Goal: Information Seeking & Learning: Check status

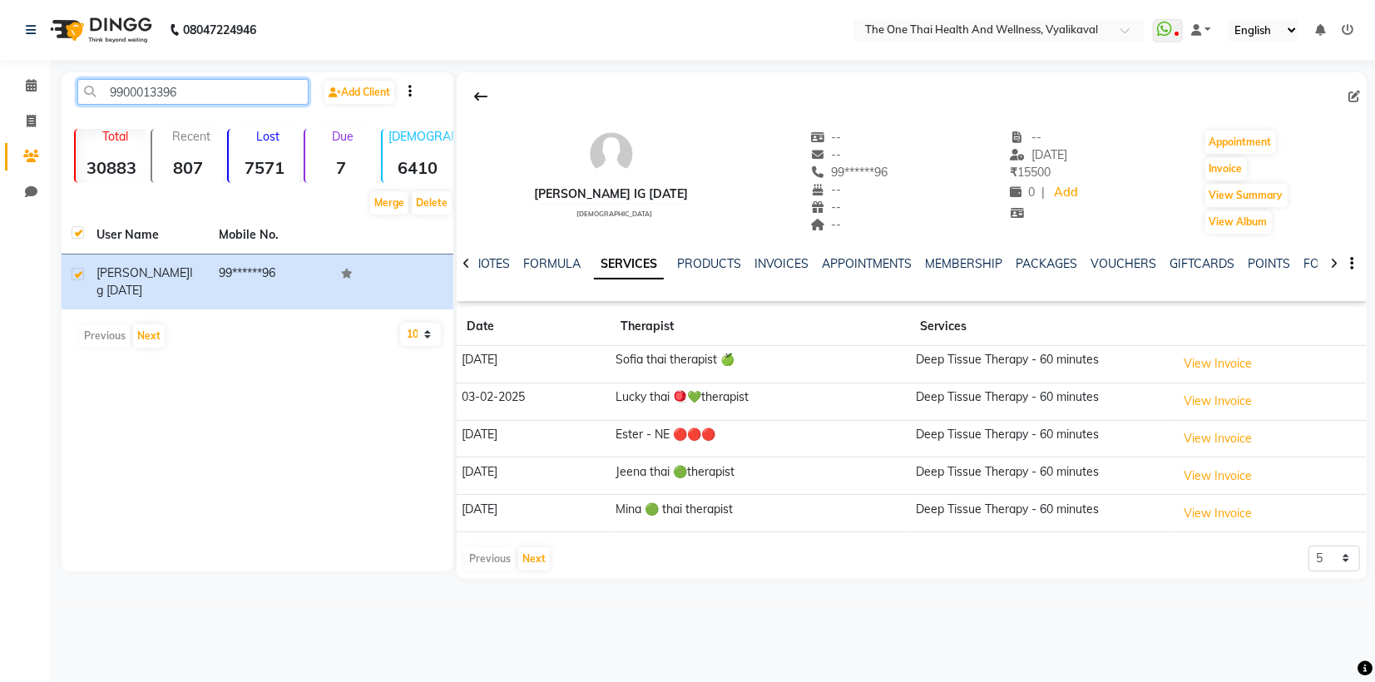
click at [179, 91] on input "9900013396" at bounding box center [192, 92] width 231 height 26
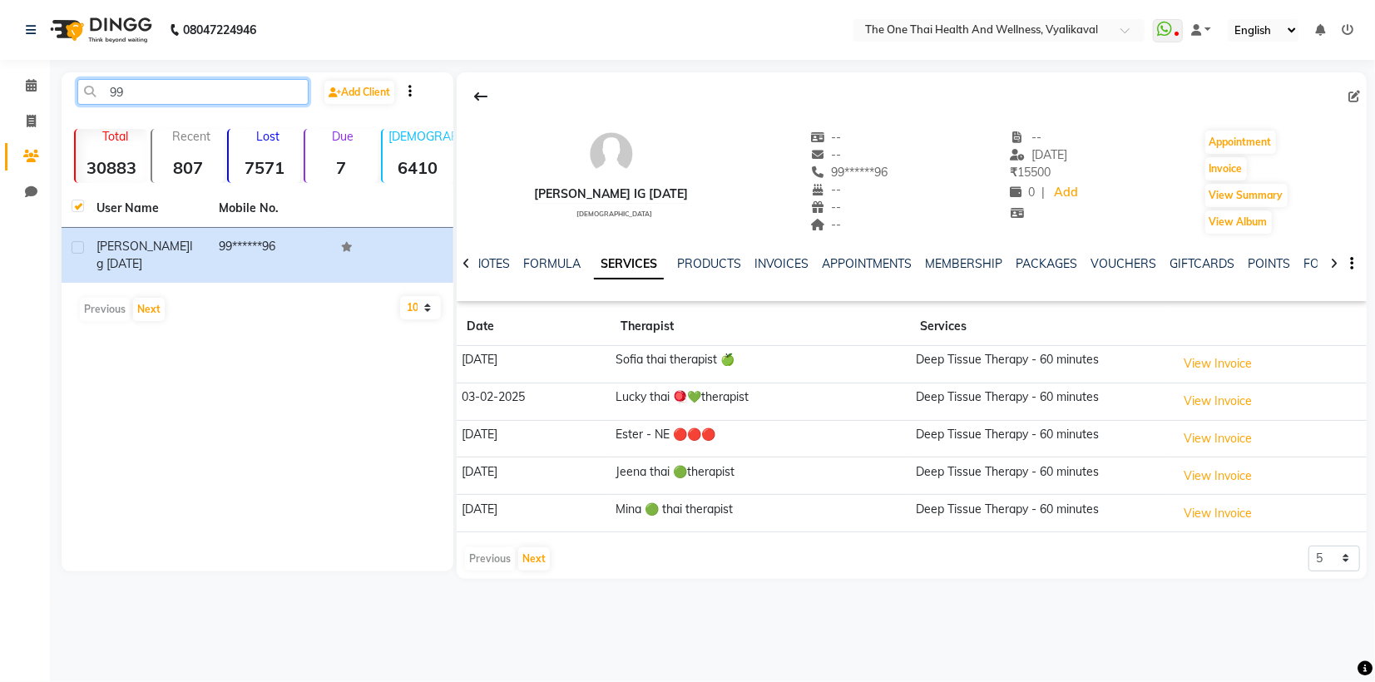
type input "9"
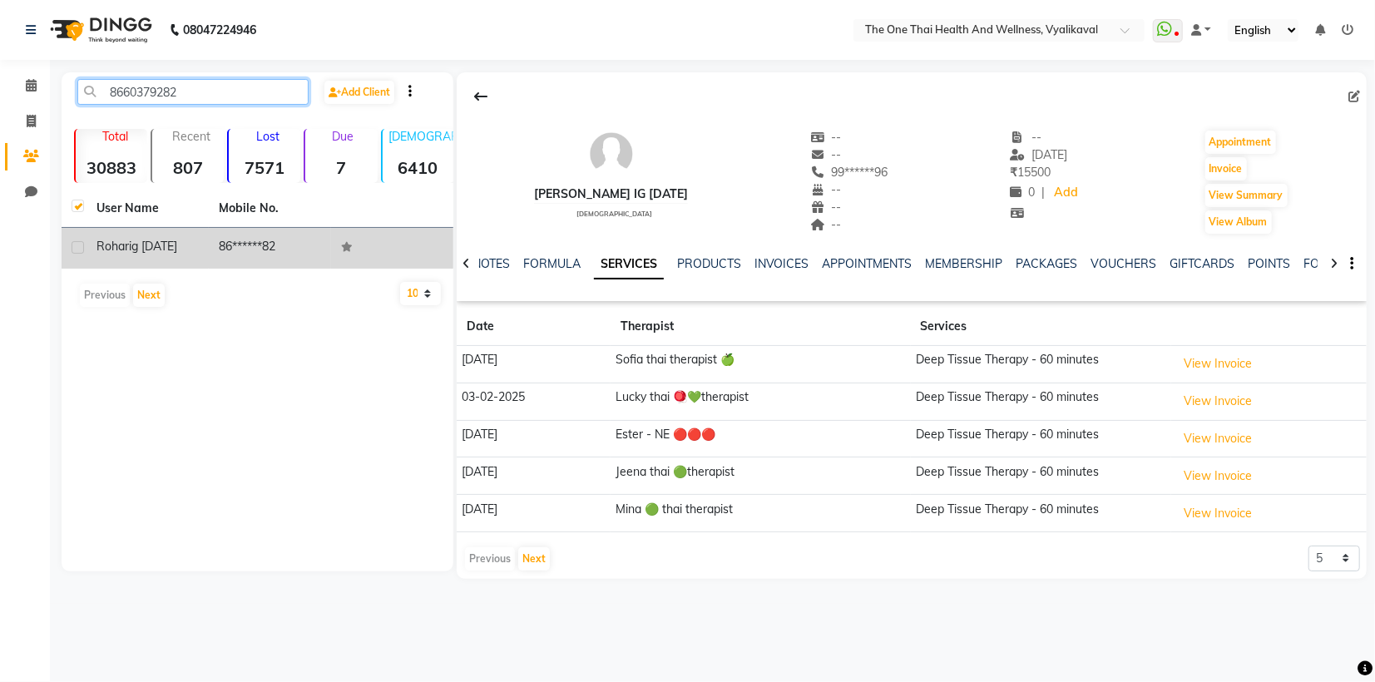
type input "8660379282"
click at [90, 243] on td "[PERSON_NAME] [DATE]" at bounding box center [148, 248] width 122 height 41
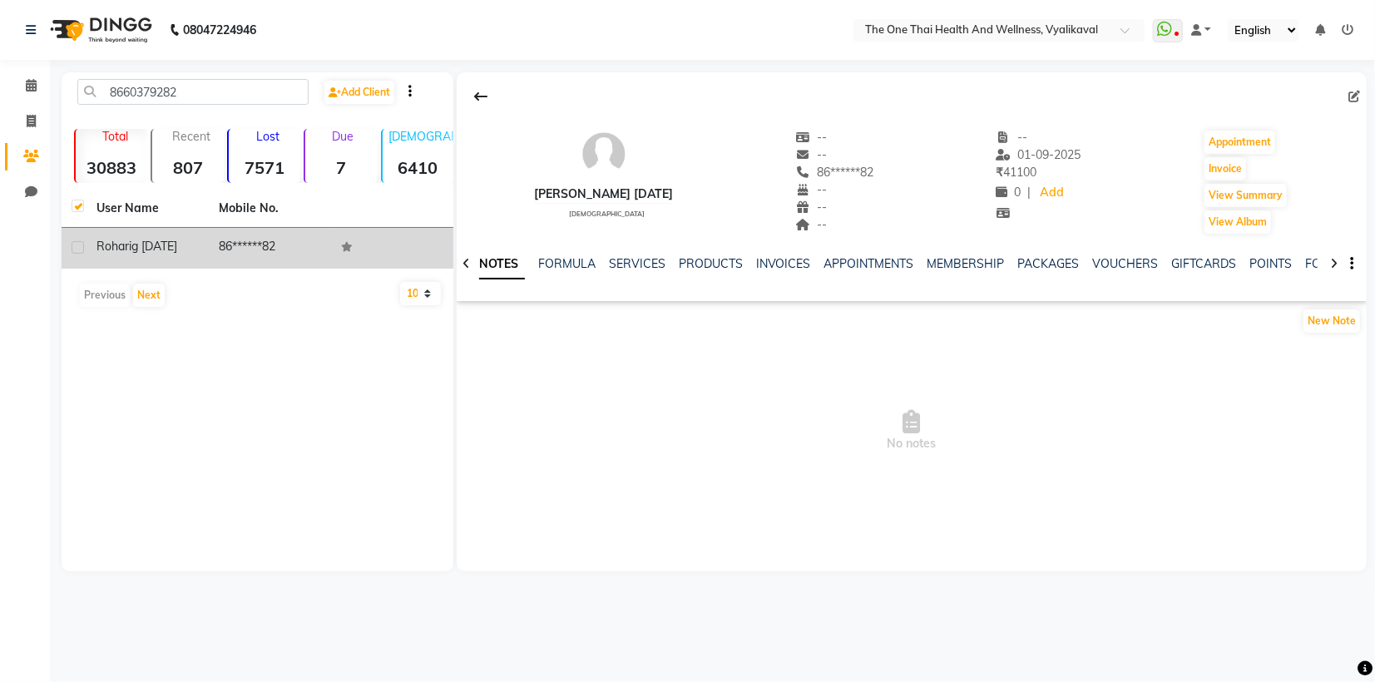
click at [76, 250] on label at bounding box center [78, 247] width 12 height 12
click at [76, 250] on input "checkbox" at bounding box center [77, 248] width 11 height 11
checkbox input "true"
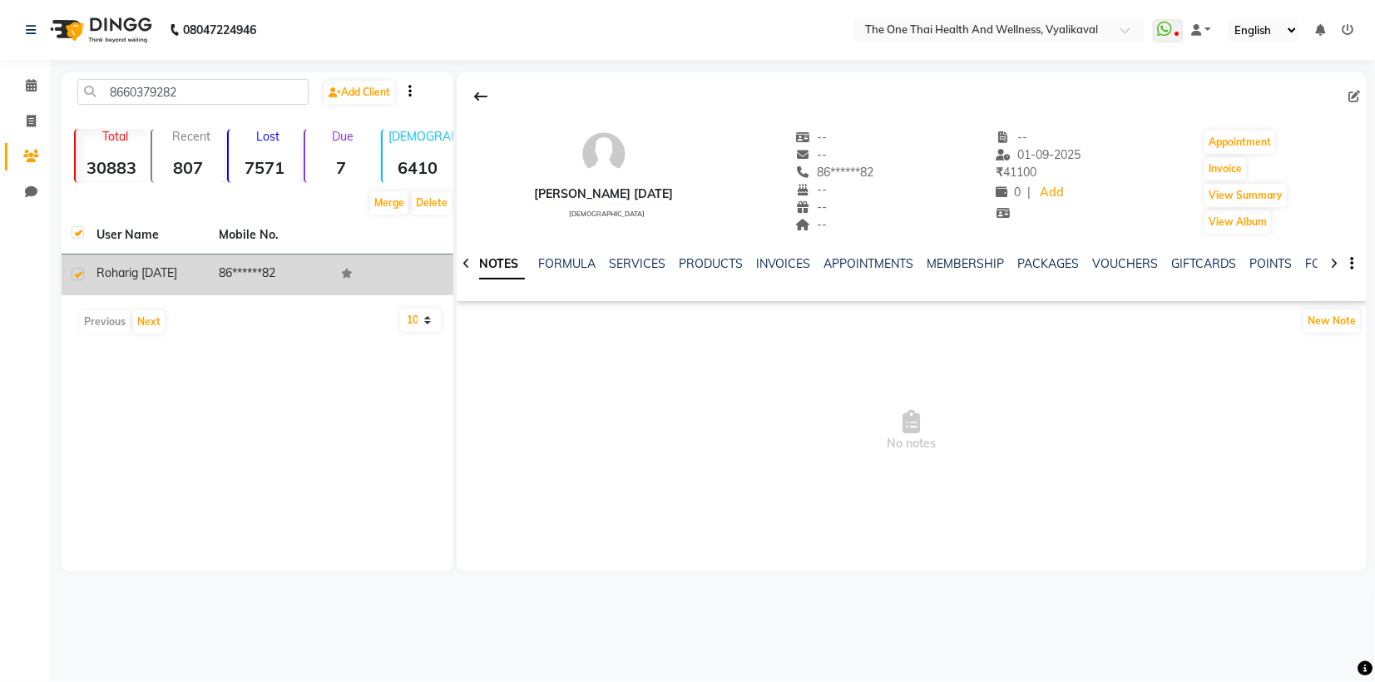
click at [144, 270] on span "ig [DATE]" at bounding box center [153, 272] width 48 height 15
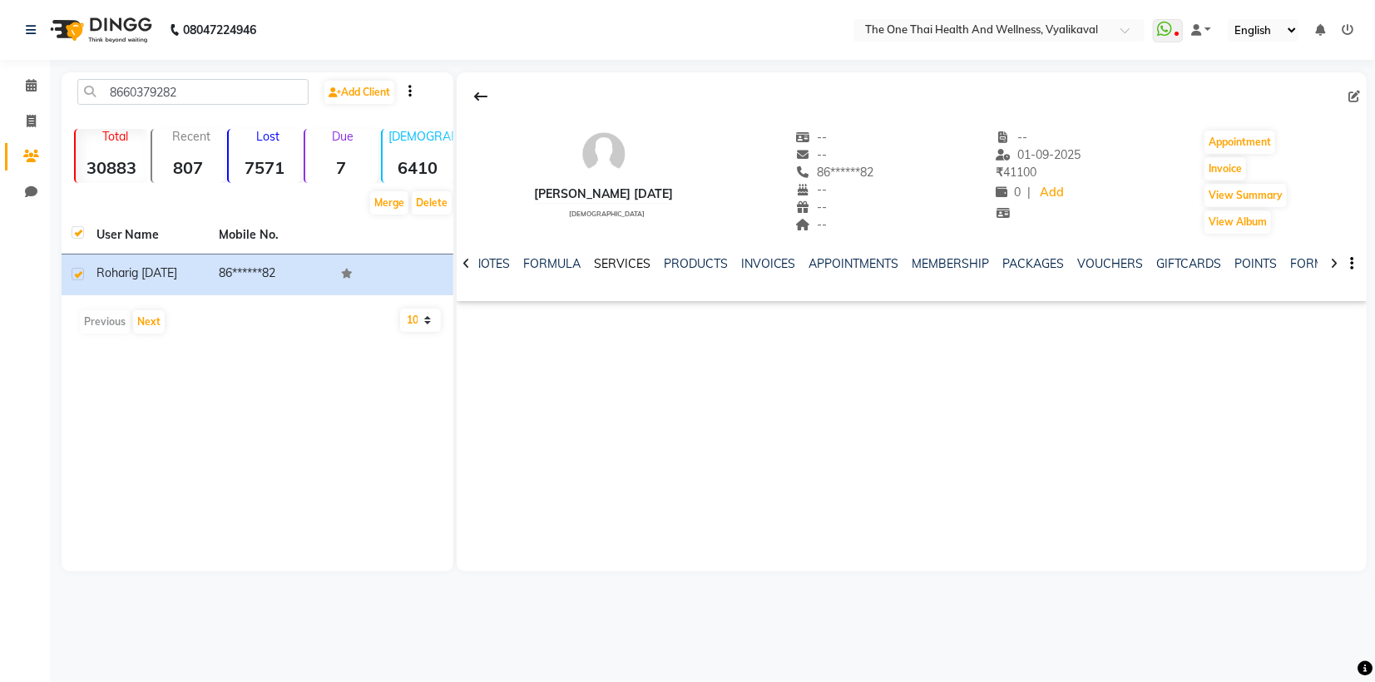
click at [616, 268] on link "SERVICES" at bounding box center [622, 263] width 57 height 15
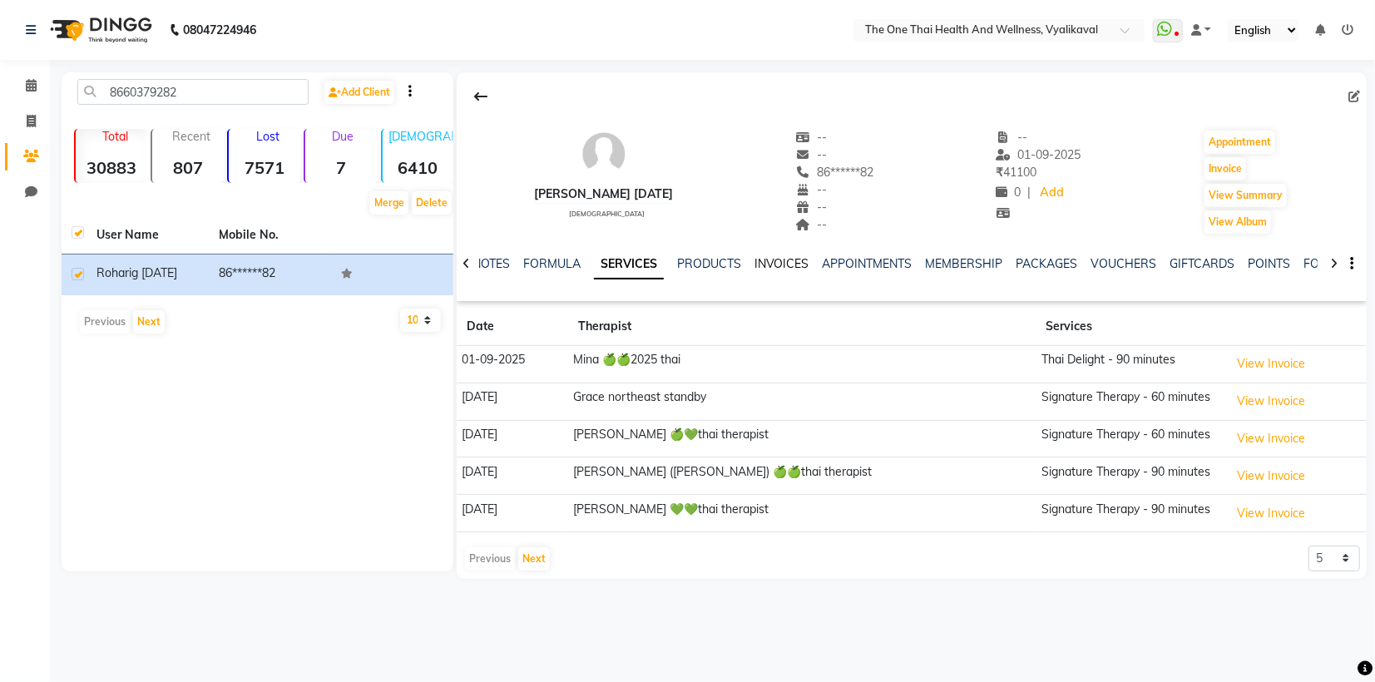
click at [783, 263] on link "INVOICES" at bounding box center [781, 263] width 55 height 15
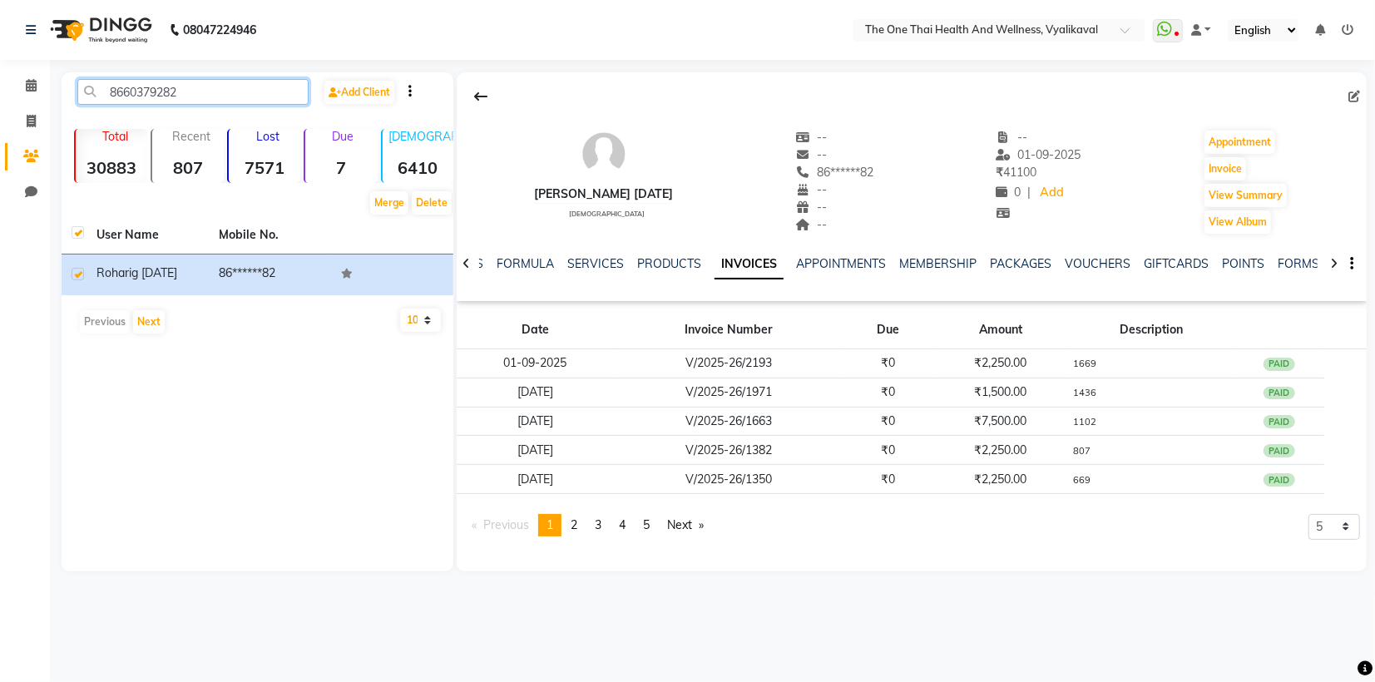
click at [184, 90] on input "8660379282" at bounding box center [192, 92] width 231 height 26
type input "8"
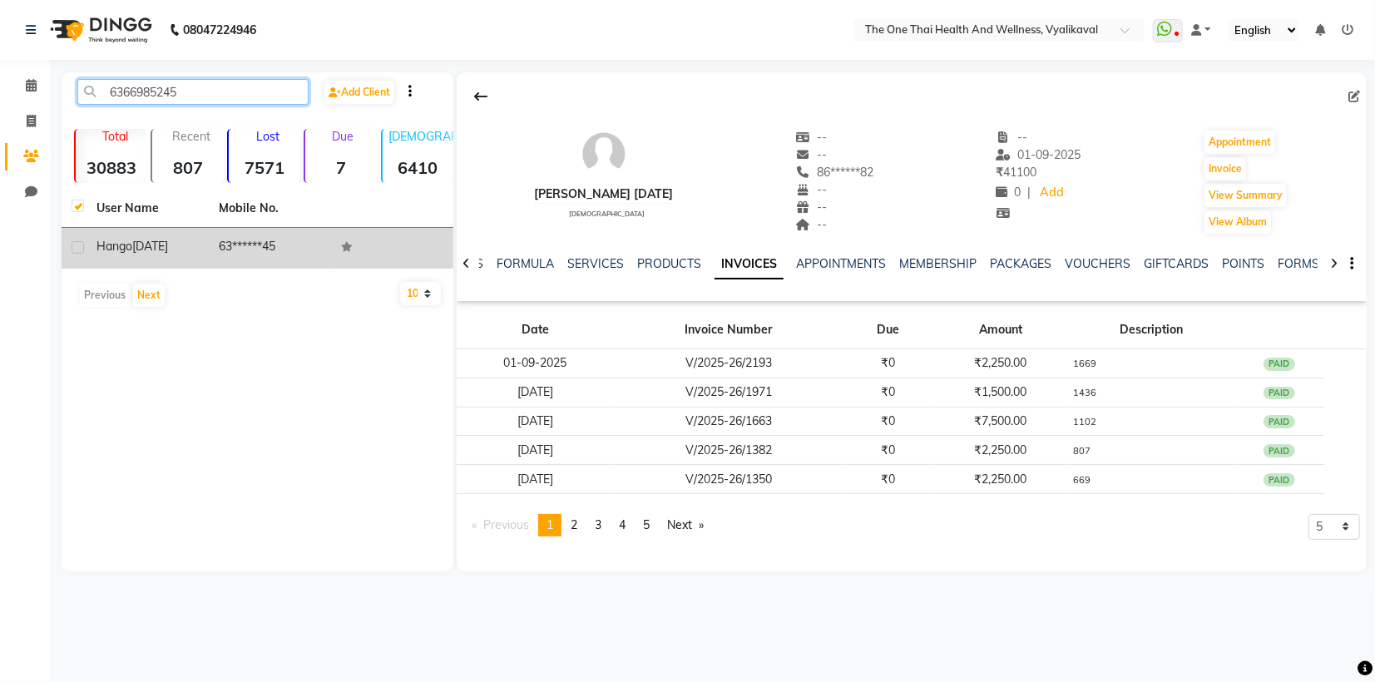
type input "6366985245"
click at [80, 246] on label at bounding box center [78, 247] width 12 height 12
click at [80, 246] on input "checkbox" at bounding box center [77, 248] width 11 height 11
checkbox input "true"
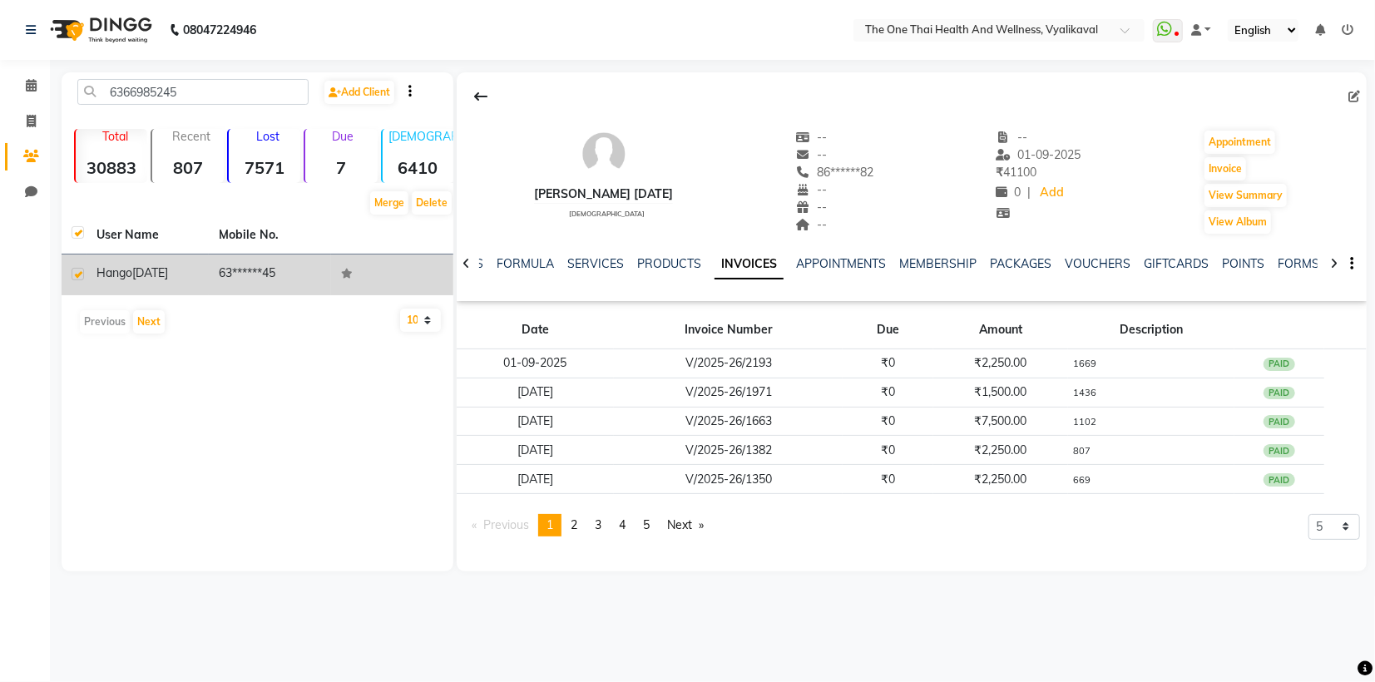
click at [147, 270] on span "[DATE]" at bounding box center [150, 272] width 36 height 15
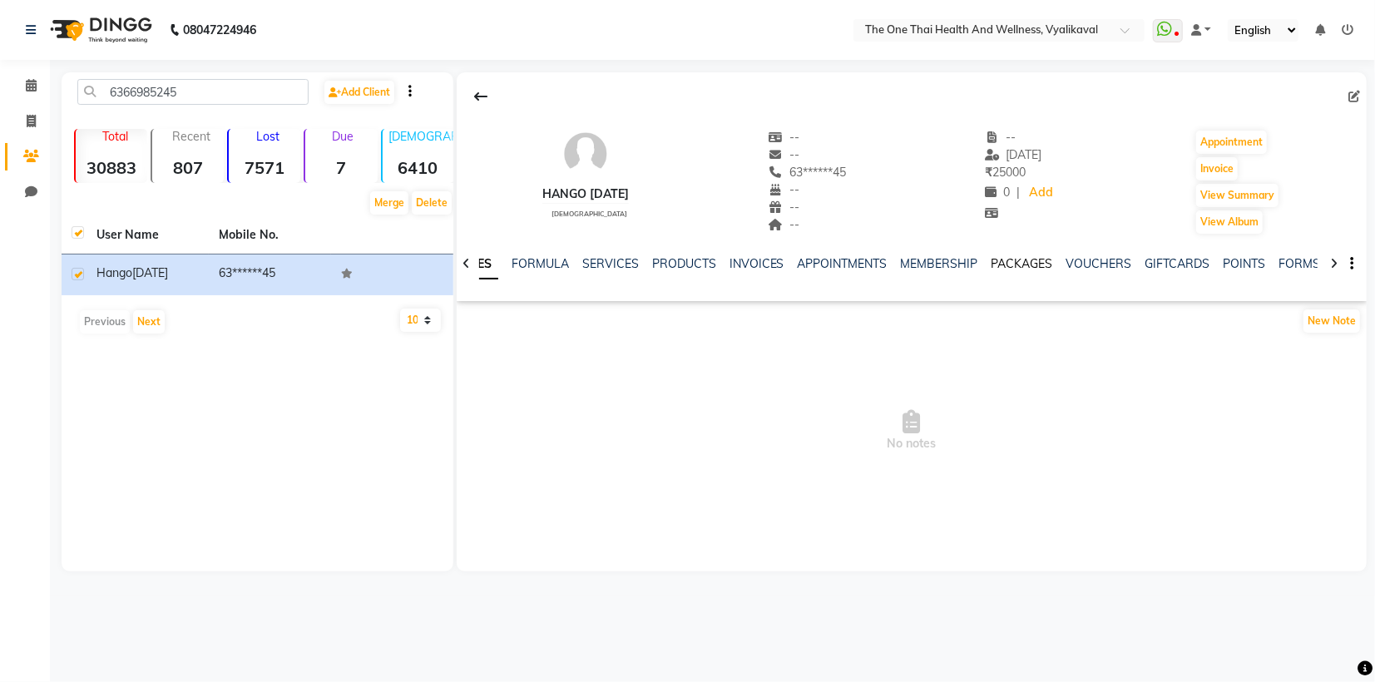
click at [1025, 264] on link "PACKAGES" at bounding box center [1023, 263] width 62 height 15
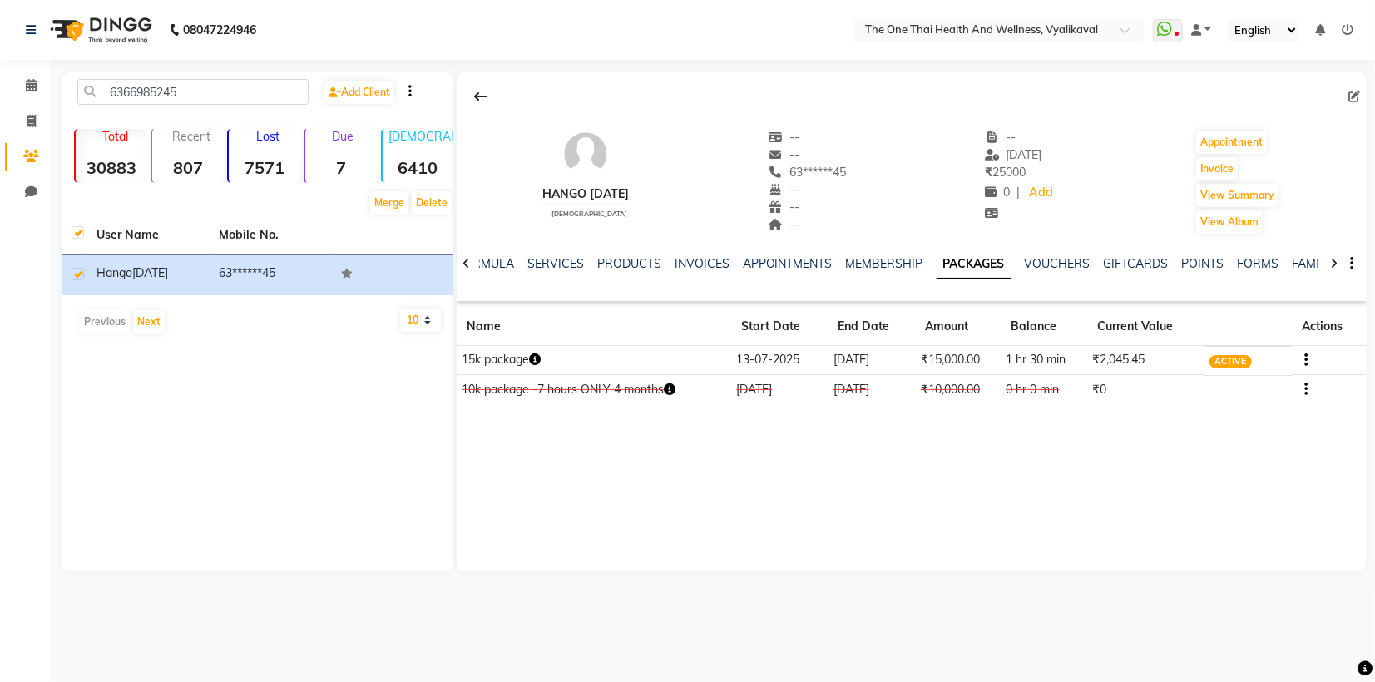
click at [437, 534] on div "6366985245 Add Client Total 30883 Recent 807 Lost 7571 Due 7 [DEMOGRAPHIC_DATA]…" at bounding box center [258, 321] width 392 height 499
click at [187, 91] on input "6366985245" at bounding box center [192, 92] width 231 height 26
type input "6"
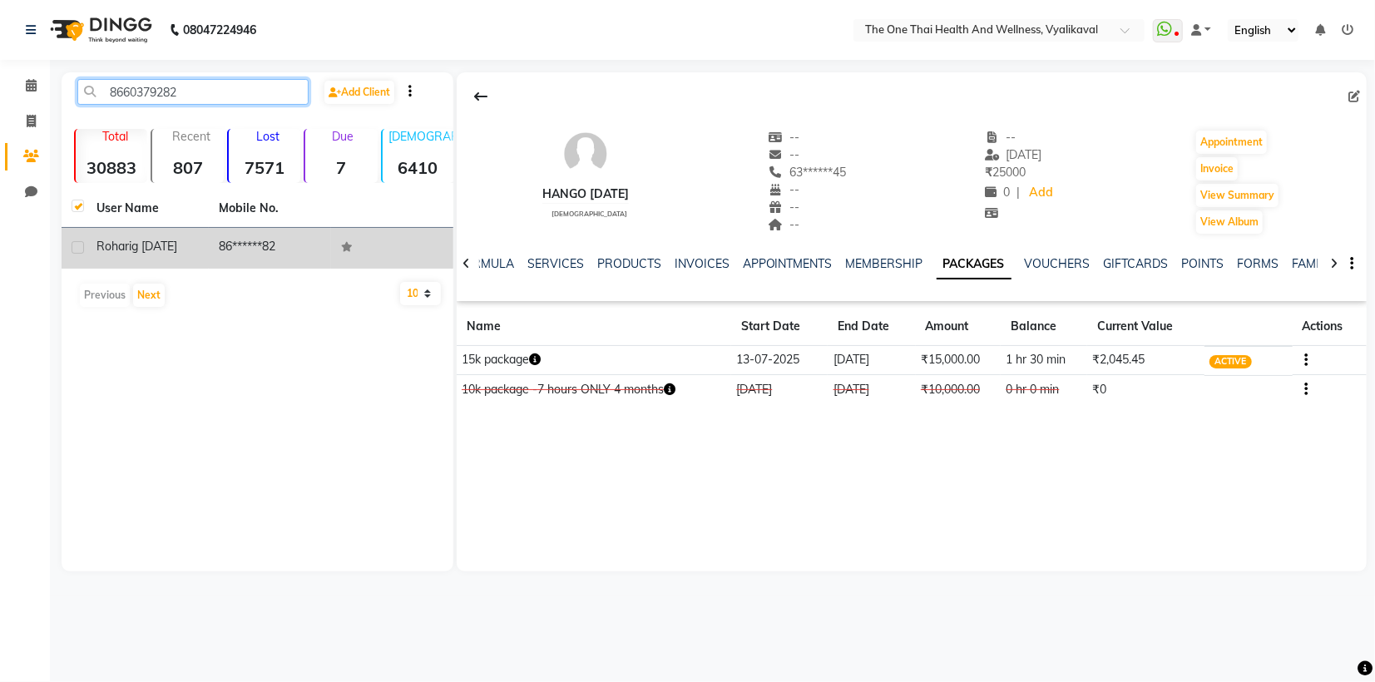
type input "8660379282"
click at [86, 242] on td at bounding box center [74, 248] width 25 height 41
click at [78, 244] on label at bounding box center [78, 247] width 12 height 12
click at [78, 244] on input "checkbox" at bounding box center [77, 248] width 11 height 11
checkbox input "true"
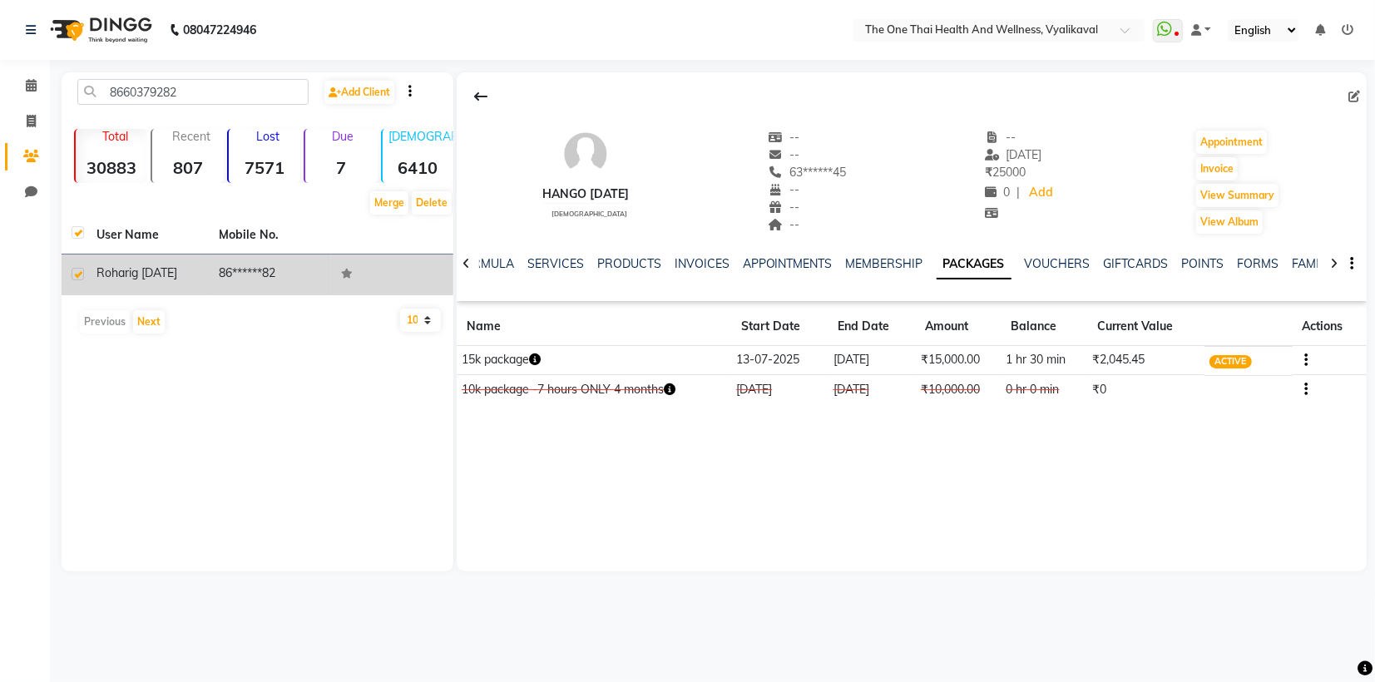
click at [149, 267] on span "ig [DATE]" at bounding box center [153, 272] width 48 height 15
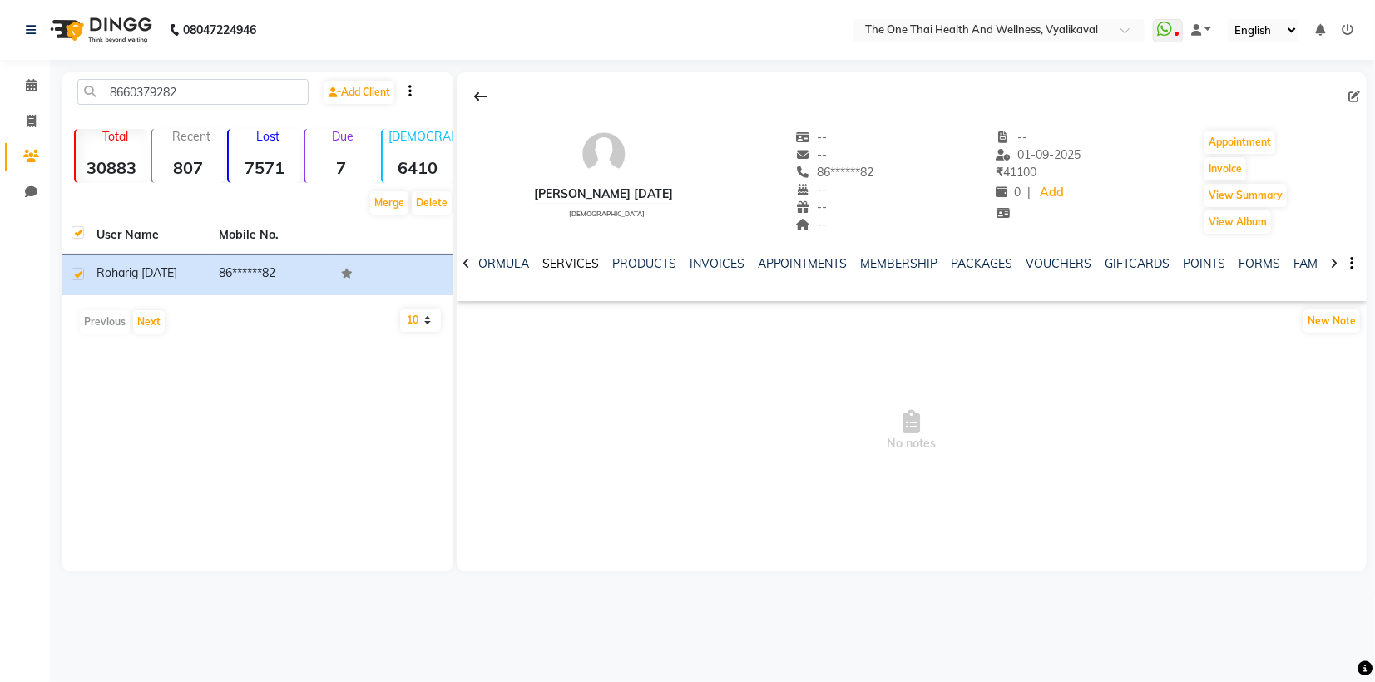
click at [571, 263] on link "SERVICES" at bounding box center [570, 263] width 57 height 15
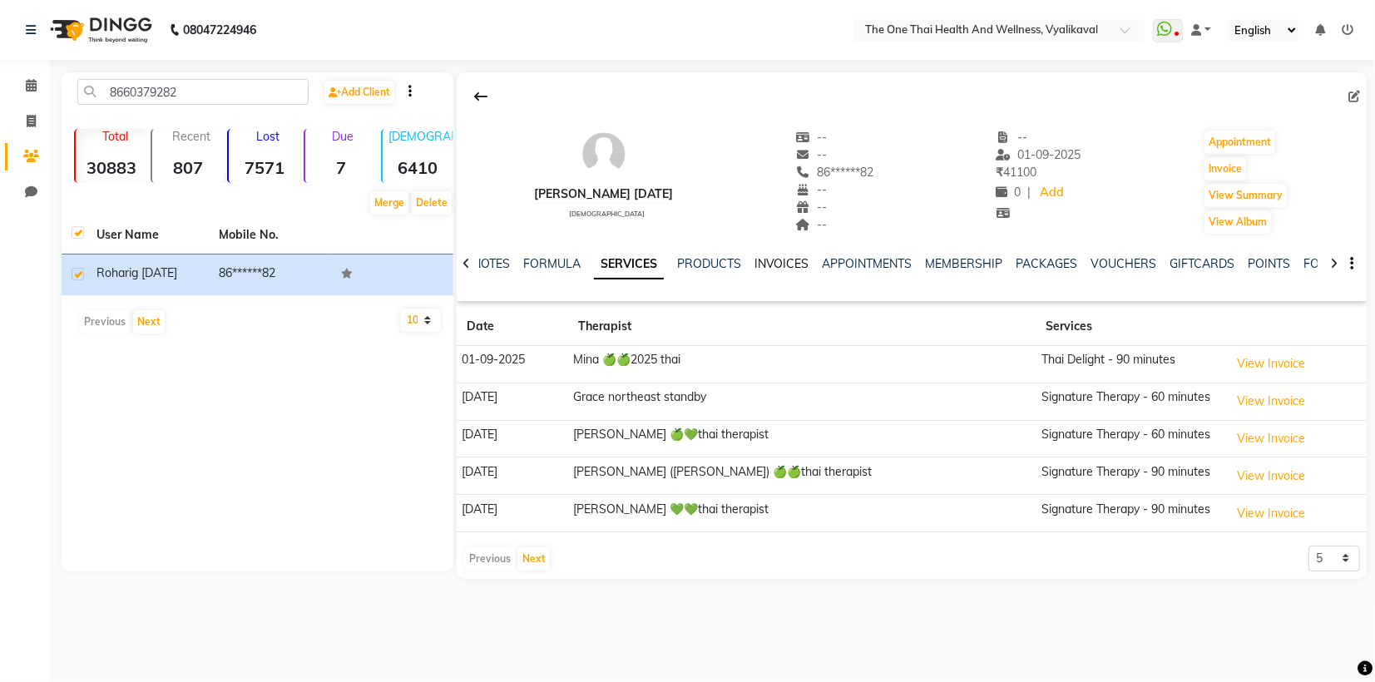
click at [789, 260] on link "INVOICES" at bounding box center [781, 263] width 55 height 15
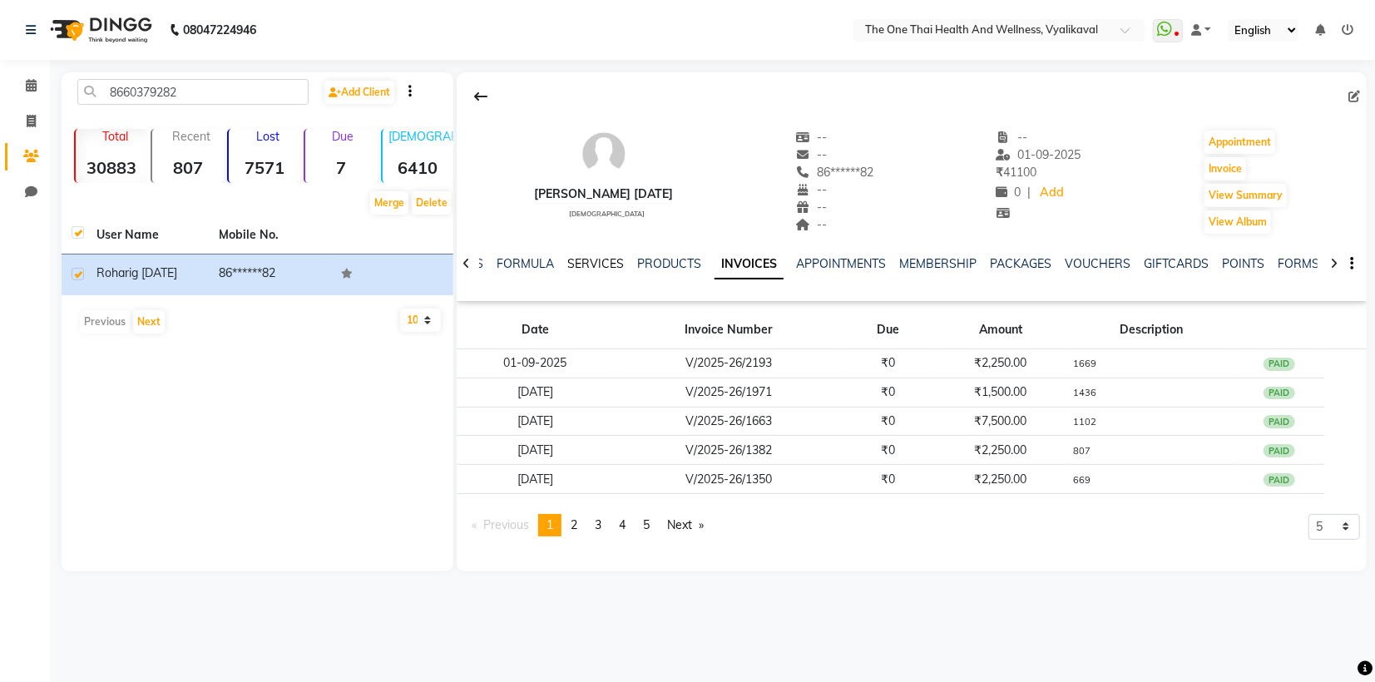
click at [601, 263] on link "SERVICES" at bounding box center [595, 263] width 57 height 15
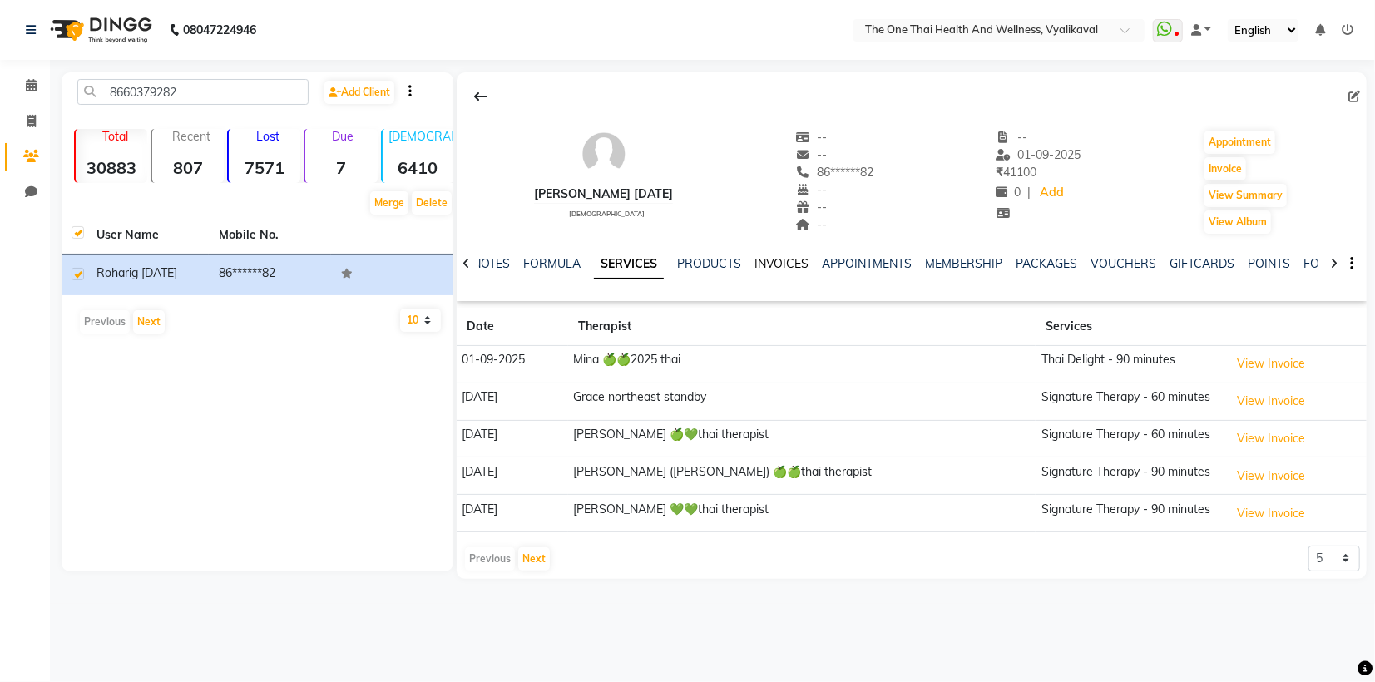
click at [786, 264] on link "INVOICES" at bounding box center [781, 263] width 55 height 15
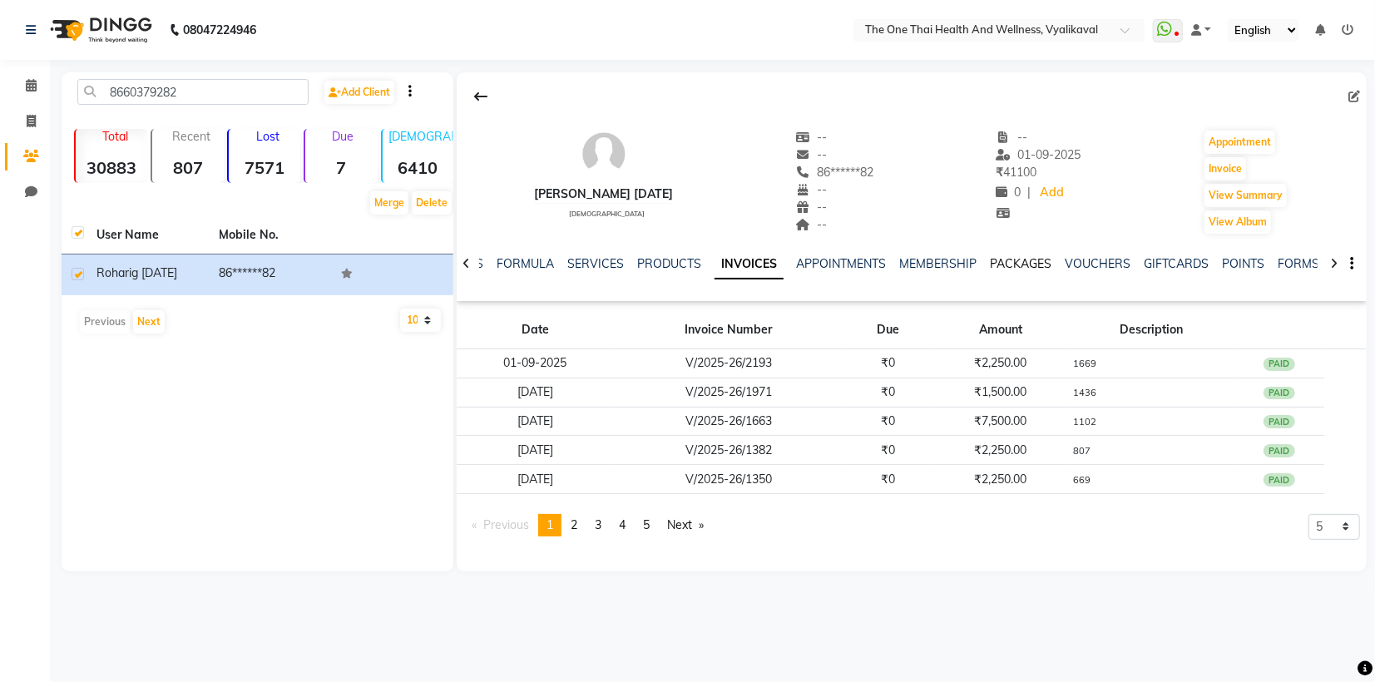
click at [1025, 266] on link "PACKAGES" at bounding box center [1022, 263] width 62 height 15
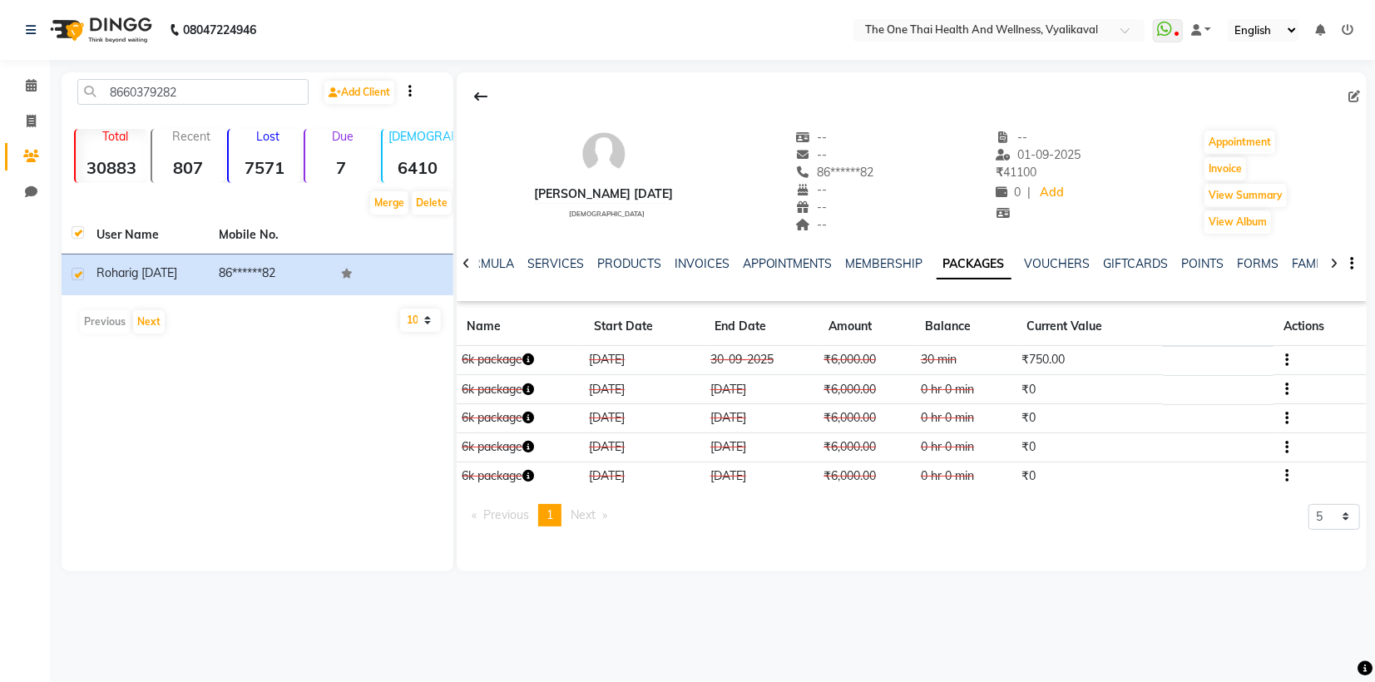
click at [531, 245] on div "NOTES FORMULA SERVICES PRODUCTS INVOICES APPOINTMENTS MEMBERSHIP PACKAGES VOUCH…" at bounding box center [912, 263] width 910 height 57
click at [694, 264] on link "INVOICES" at bounding box center [702, 263] width 55 height 15
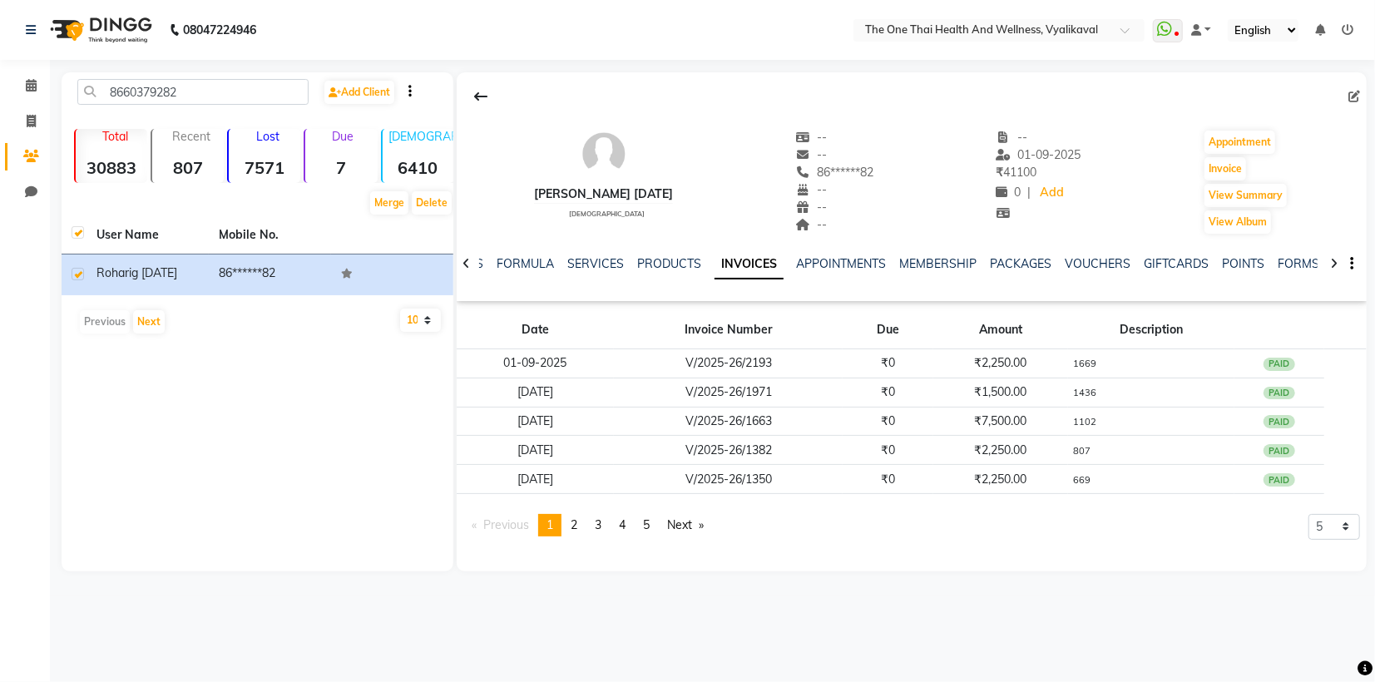
click at [371, 347] on div "8660379282 Add Client Total 30883 Recent 807 Lost 7571 Due 7 [DEMOGRAPHIC_DATA]…" at bounding box center [258, 321] width 392 height 499
click at [329, 379] on div "8660379282 Add Client Total 30883 Recent 807 Lost 7571 Due 7 [DEMOGRAPHIC_DATA]…" at bounding box center [258, 321] width 392 height 499
click at [275, 401] on div "8660379282 Add Client Total 30883 Recent 807 Lost 7571 Due 7 [DEMOGRAPHIC_DATA]…" at bounding box center [258, 321] width 392 height 499
click at [591, 260] on link "SERVICES" at bounding box center [595, 263] width 57 height 15
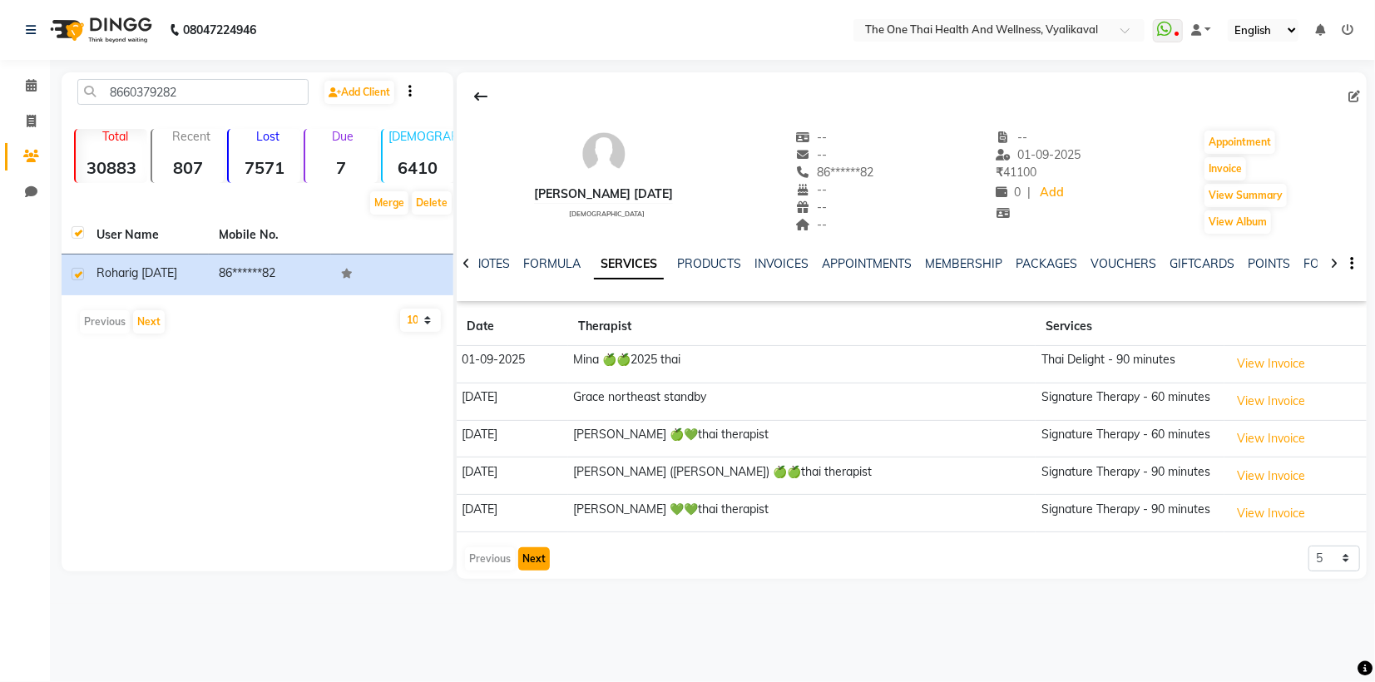
click at [518, 552] on button "Next" at bounding box center [534, 558] width 32 height 23
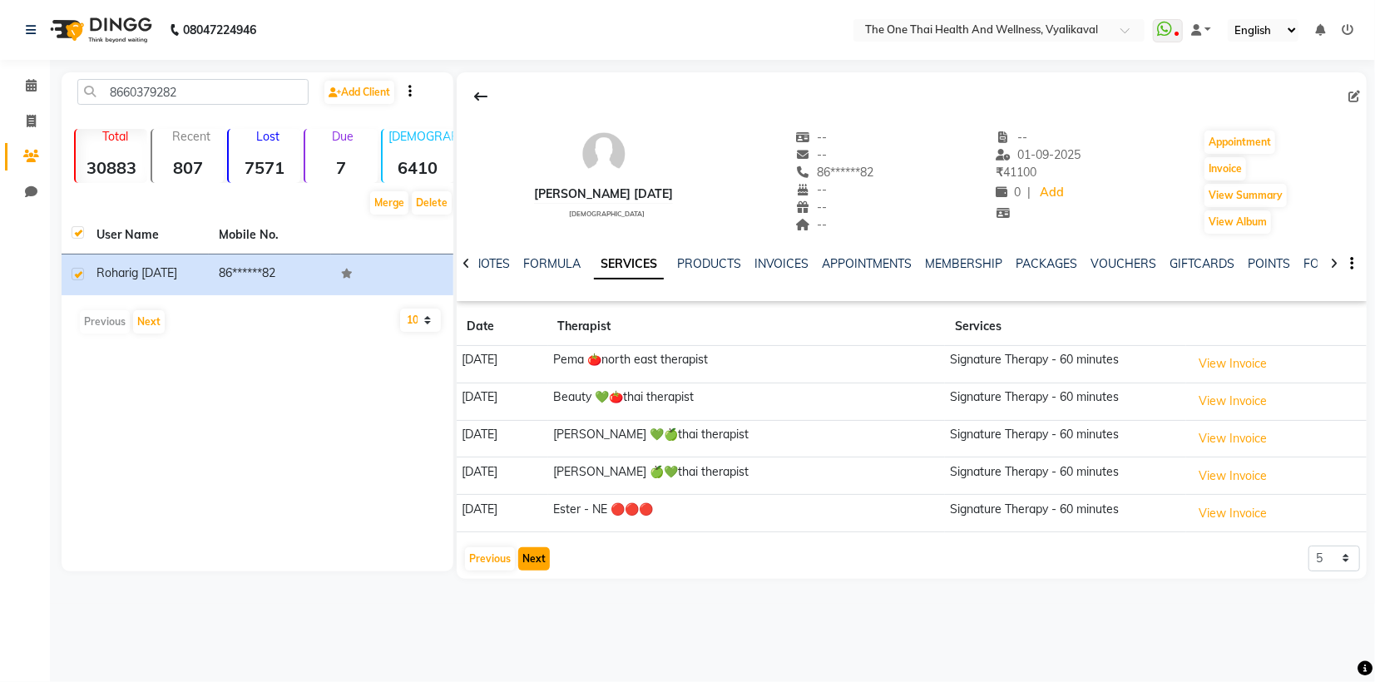
click at [518, 552] on button "Next" at bounding box center [534, 558] width 32 height 23
click at [526, 552] on button "Next" at bounding box center [534, 558] width 32 height 23
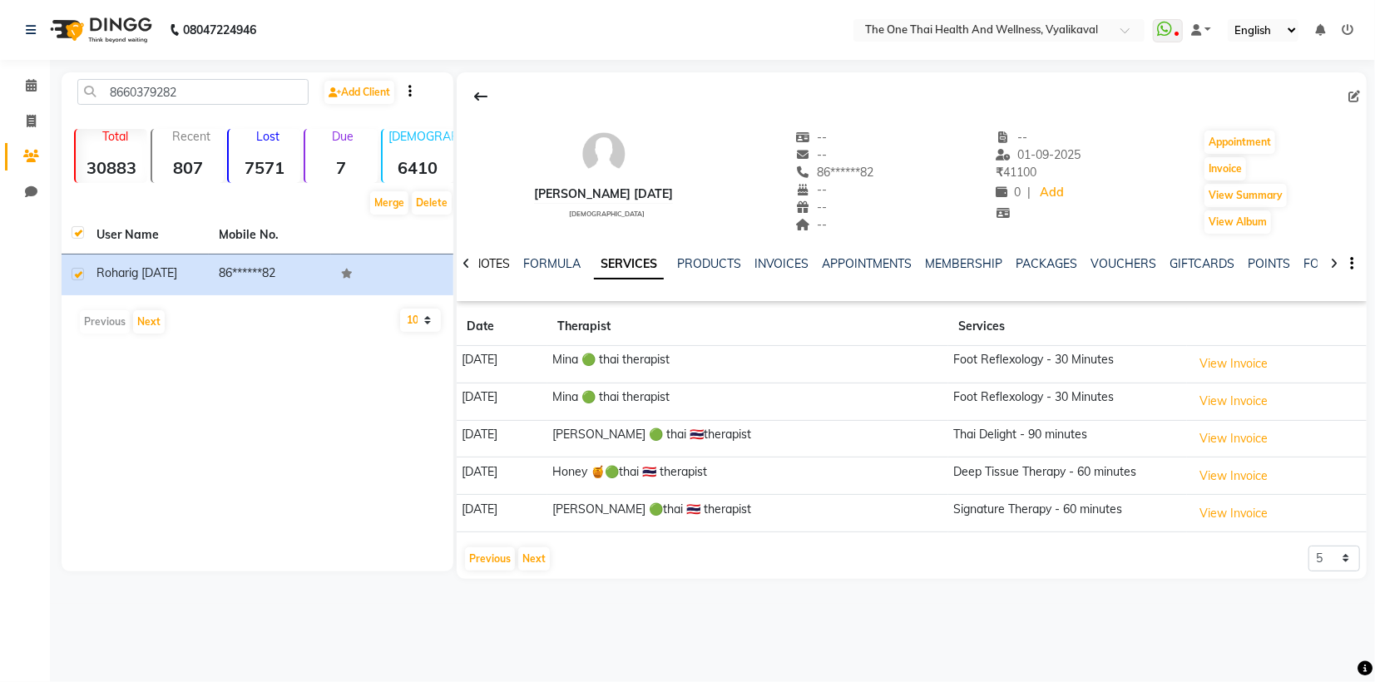
click at [491, 260] on link "NOTES" at bounding box center [490, 263] width 37 height 15
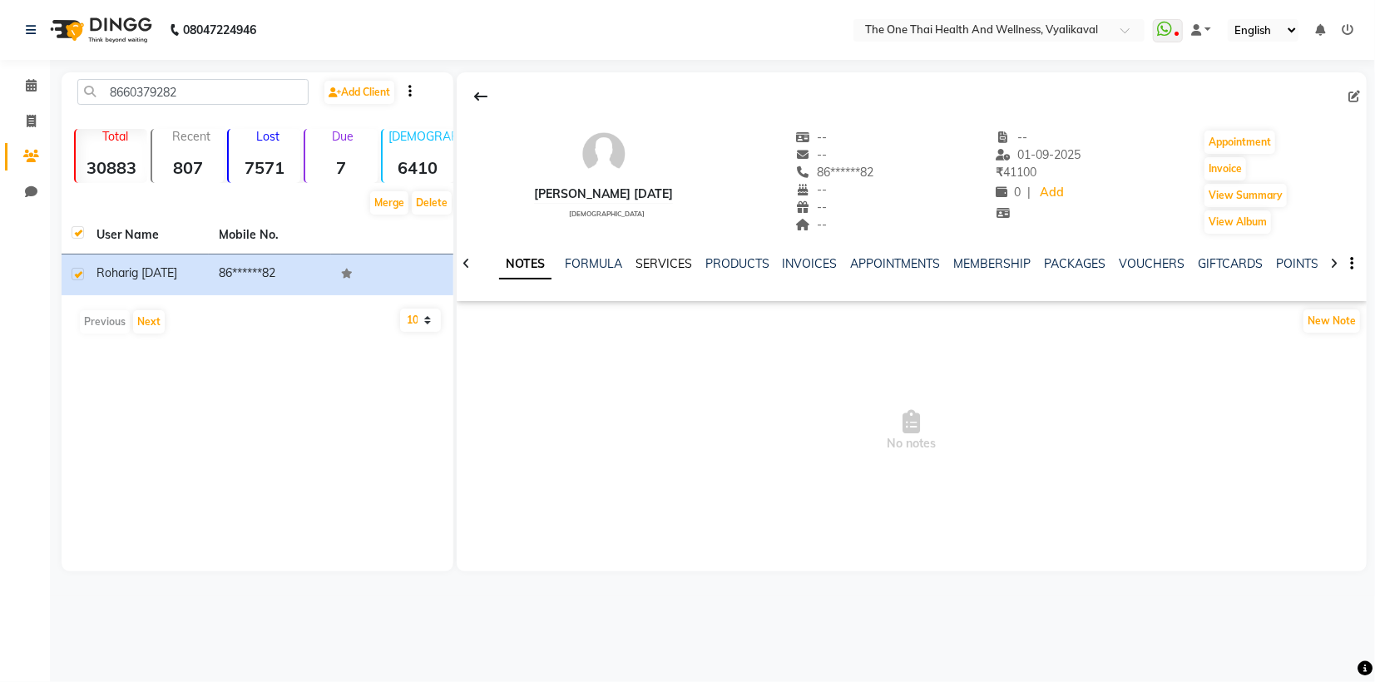
click at [646, 264] on link "SERVICES" at bounding box center [664, 263] width 57 height 15
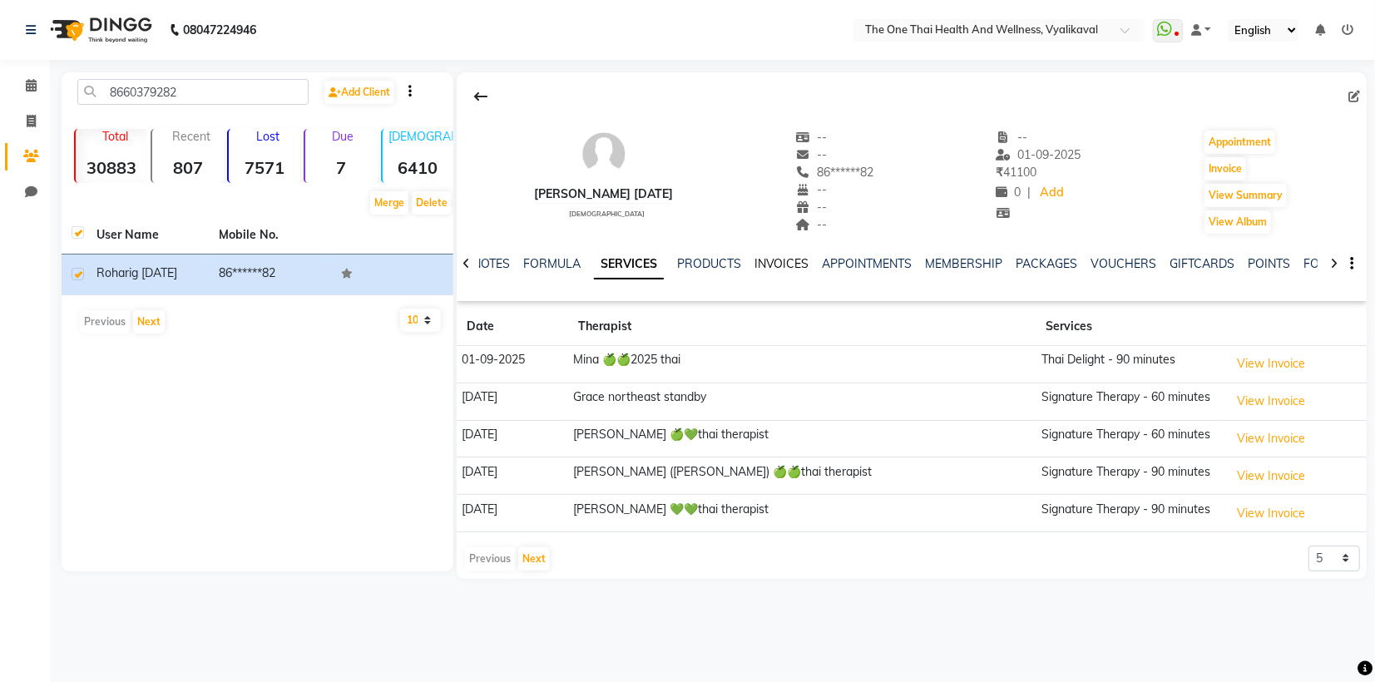
click at [785, 257] on link "INVOICES" at bounding box center [781, 263] width 55 height 15
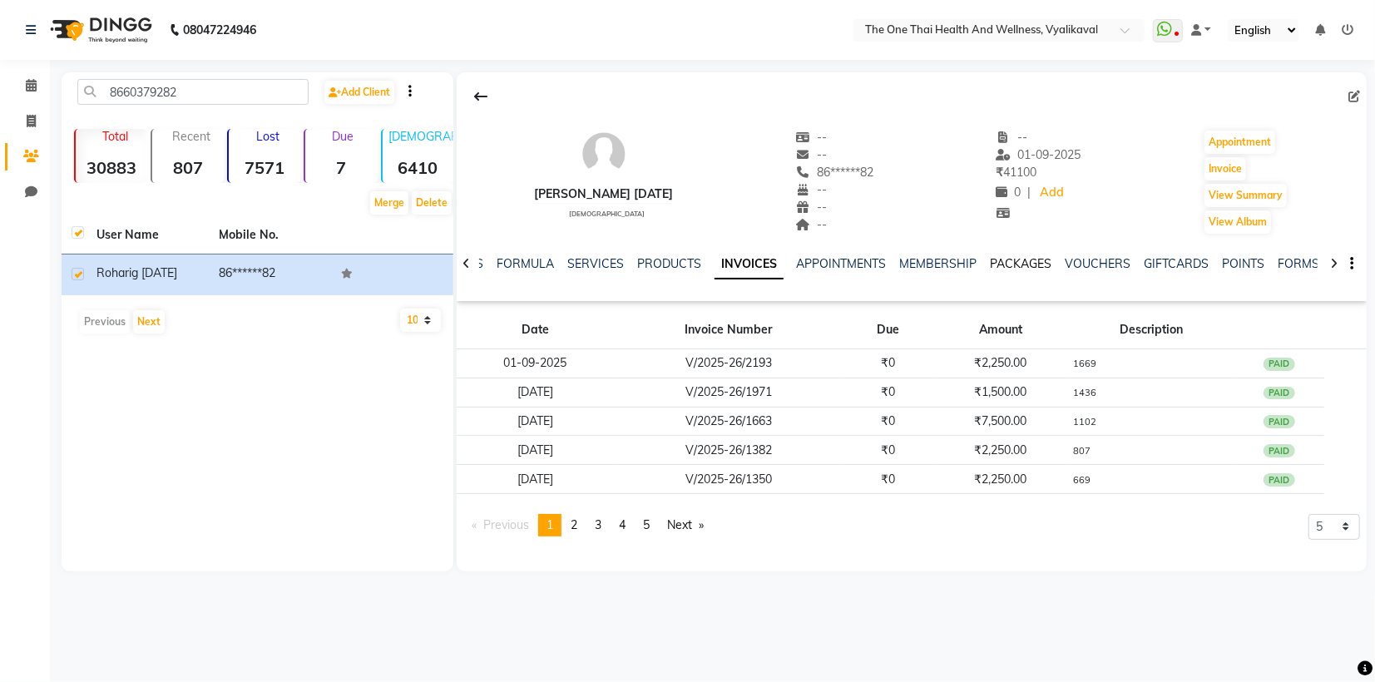
click at [1022, 259] on link "PACKAGES" at bounding box center [1022, 263] width 62 height 15
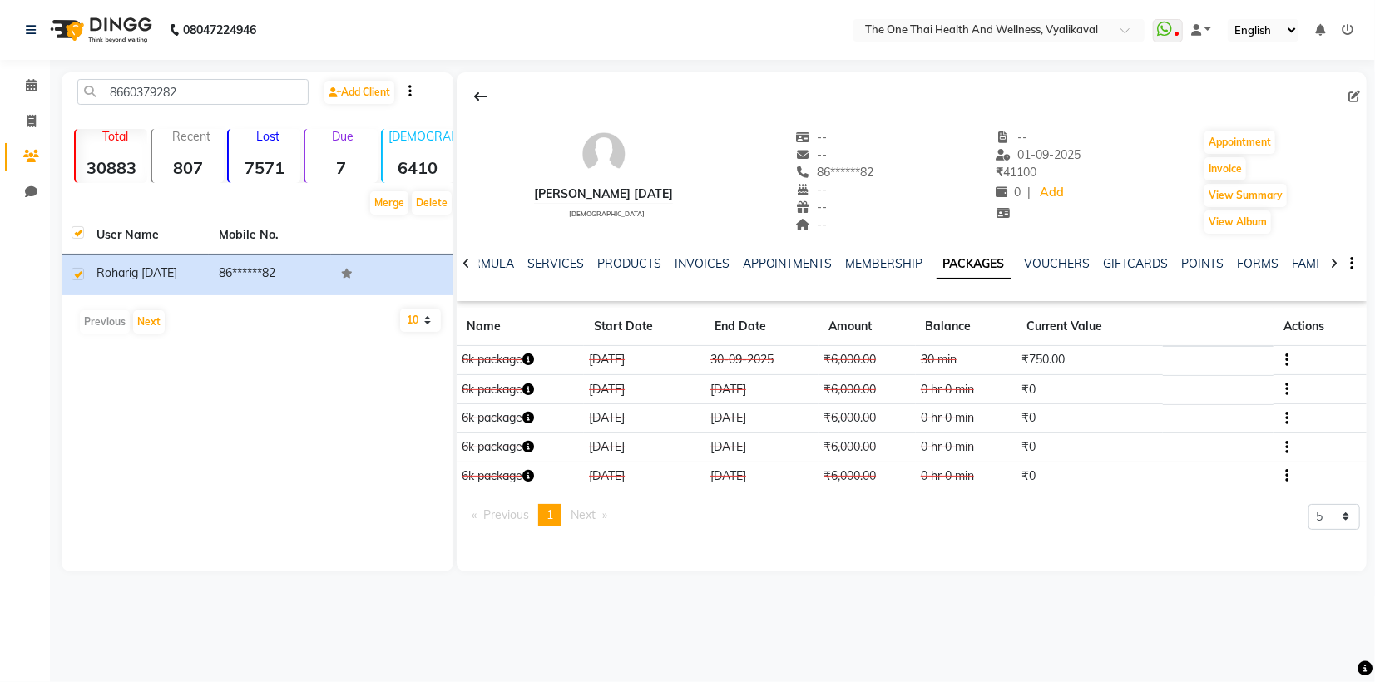
click at [280, 542] on div "8660379282 Add Client Total 30883 Recent 807 Lost 7571 Due 7 [DEMOGRAPHIC_DATA]…" at bounding box center [258, 321] width 392 height 499
click at [182, 388] on div "8660379282 Add Client Total 30883 Recent 807 Lost 7571 Due 7 [DEMOGRAPHIC_DATA]…" at bounding box center [258, 321] width 392 height 499
click at [161, 418] on div "8660379282 Add Client Total 30883 Recent 807 Lost 7571 Due 7 [DEMOGRAPHIC_DATA]…" at bounding box center [258, 321] width 392 height 499
click at [208, 92] on input "8660379282" at bounding box center [192, 92] width 231 height 26
type input "8"
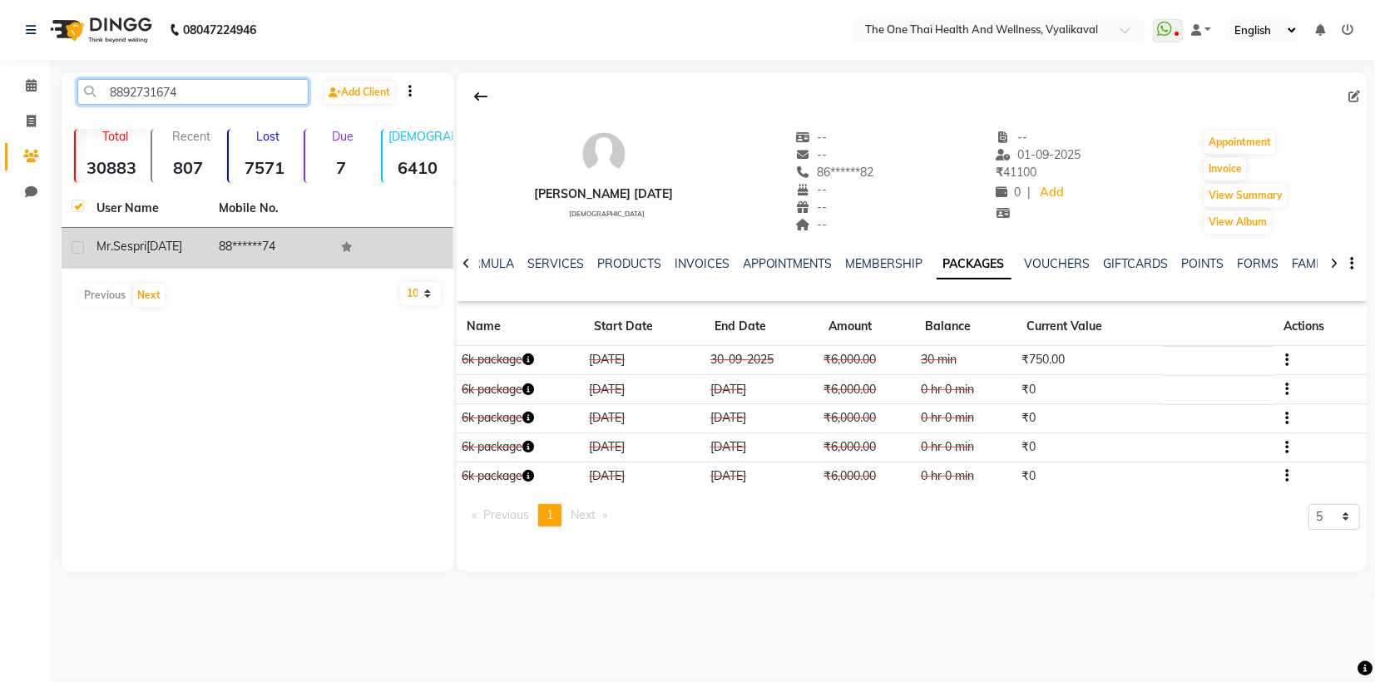
type input "8892731674"
click at [76, 244] on label at bounding box center [78, 247] width 12 height 12
click at [76, 244] on input "checkbox" at bounding box center [77, 248] width 11 height 11
checkbox input "true"
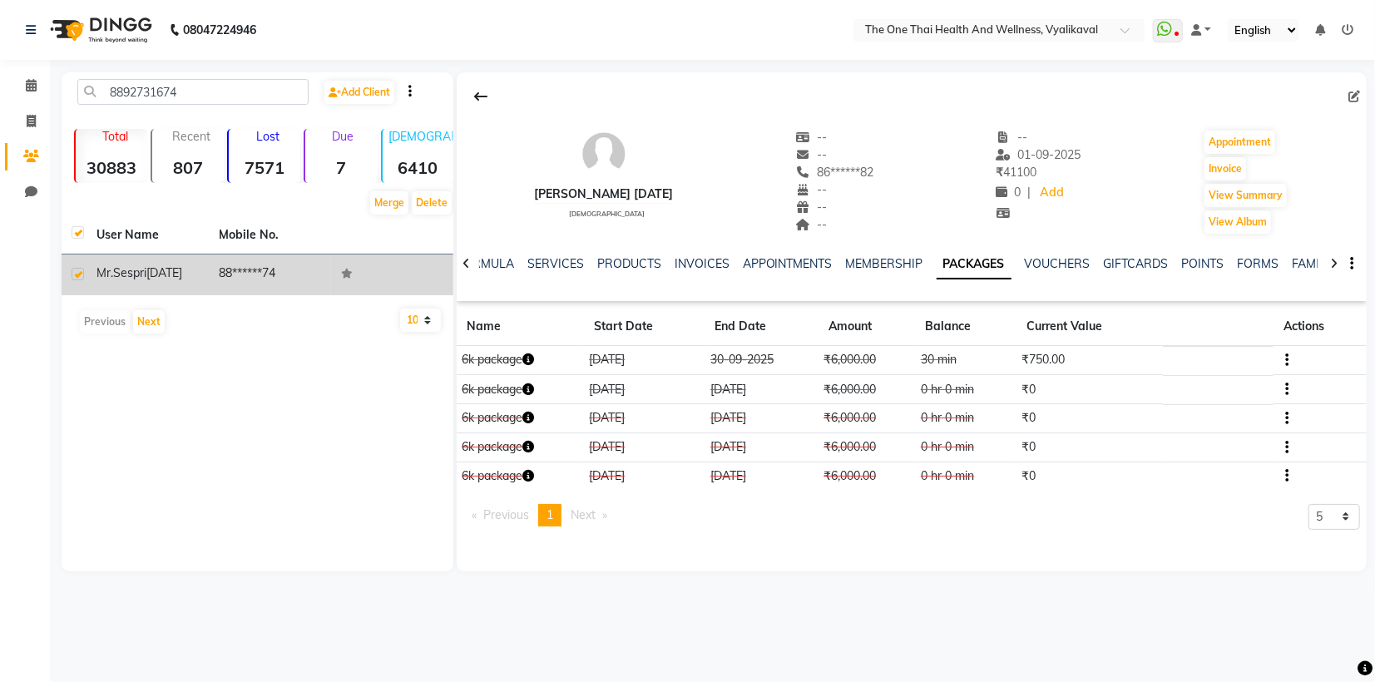
click at [133, 269] on span "Mr.Sespri" at bounding box center [121, 272] width 50 height 15
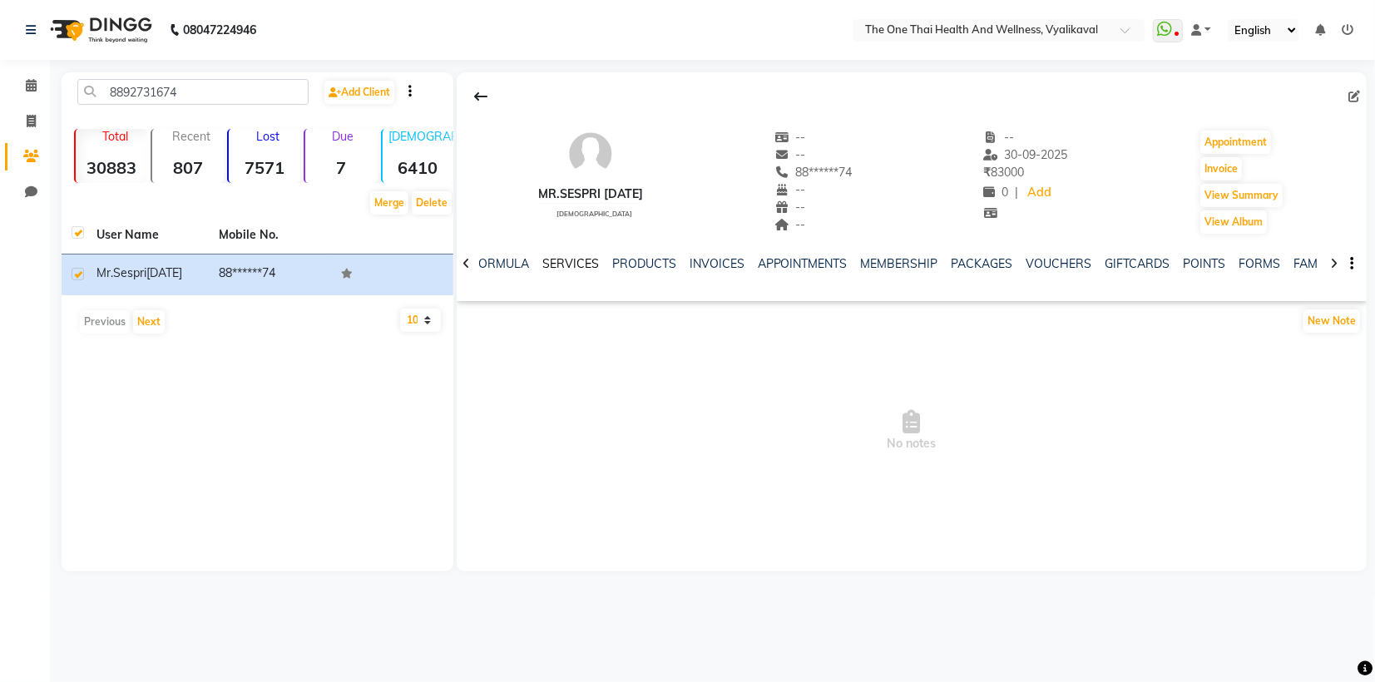
click at [571, 256] on link "SERVICES" at bounding box center [570, 263] width 57 height 15
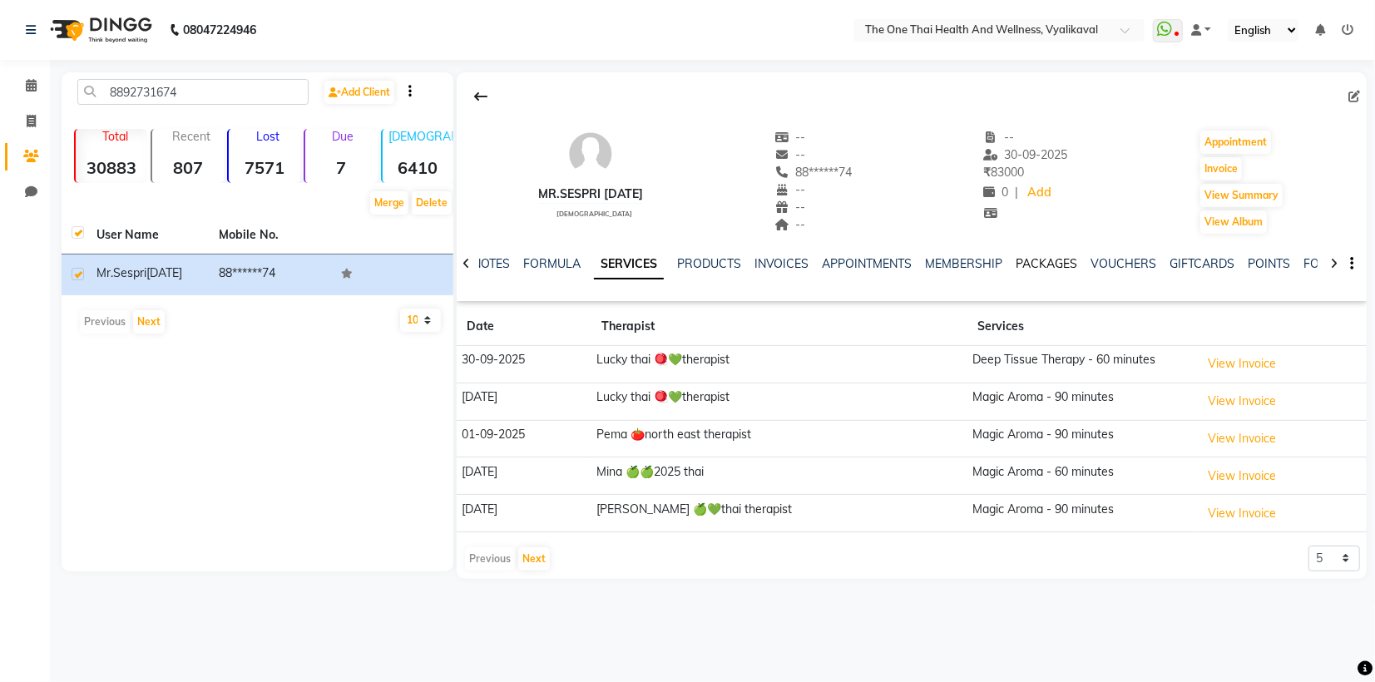
click at [1046, 269] on link "PACKAGES" at bounding box center [1047, 263] width 62 height 15
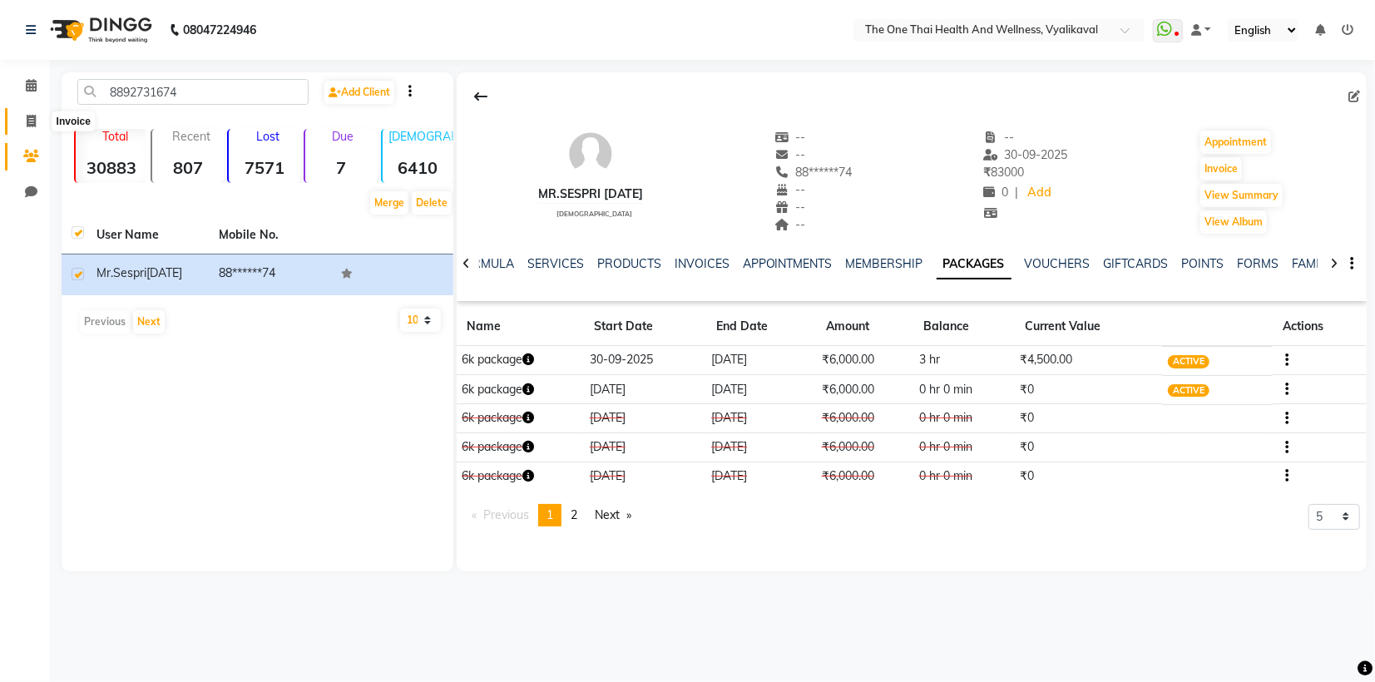
click at [30, 121] on icon at bounding box center [31, 121] width 9 height 12
select select "service"
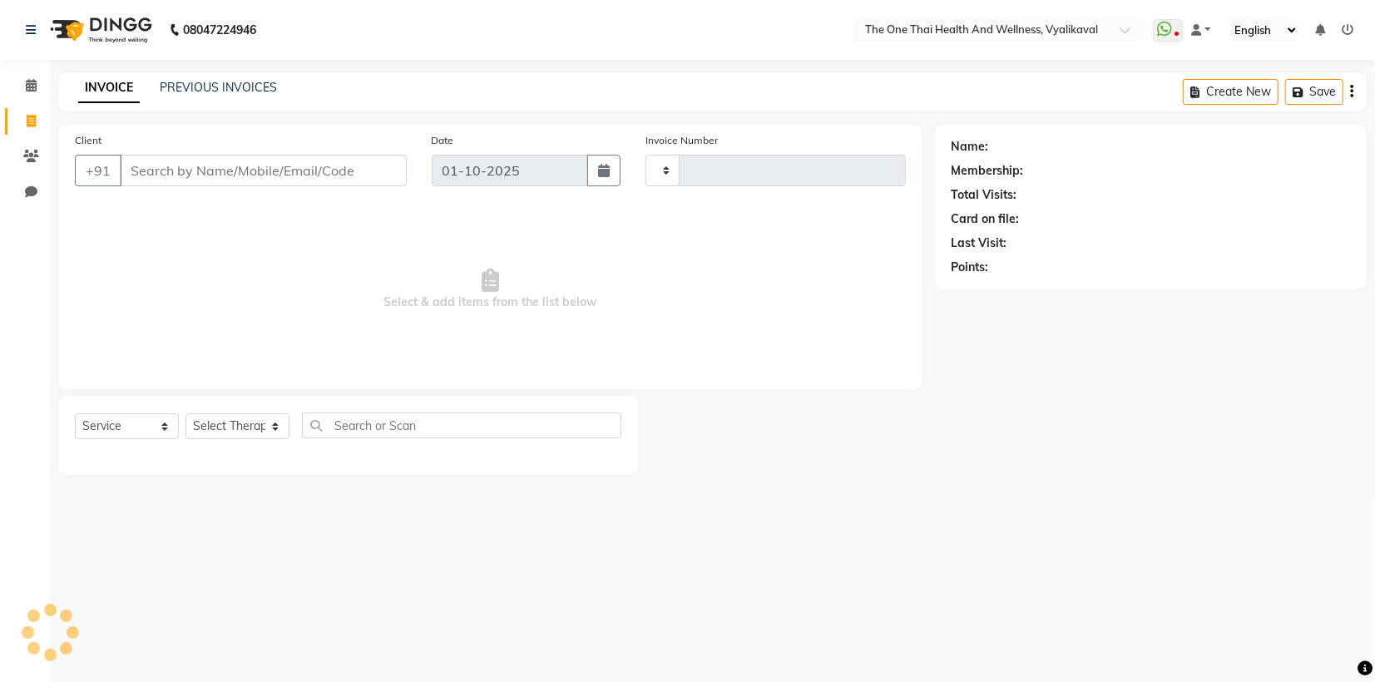
type input "2651"
select select "5972"
click at [28, 149] on span at bounding box center [31, 156] width 29 height 19
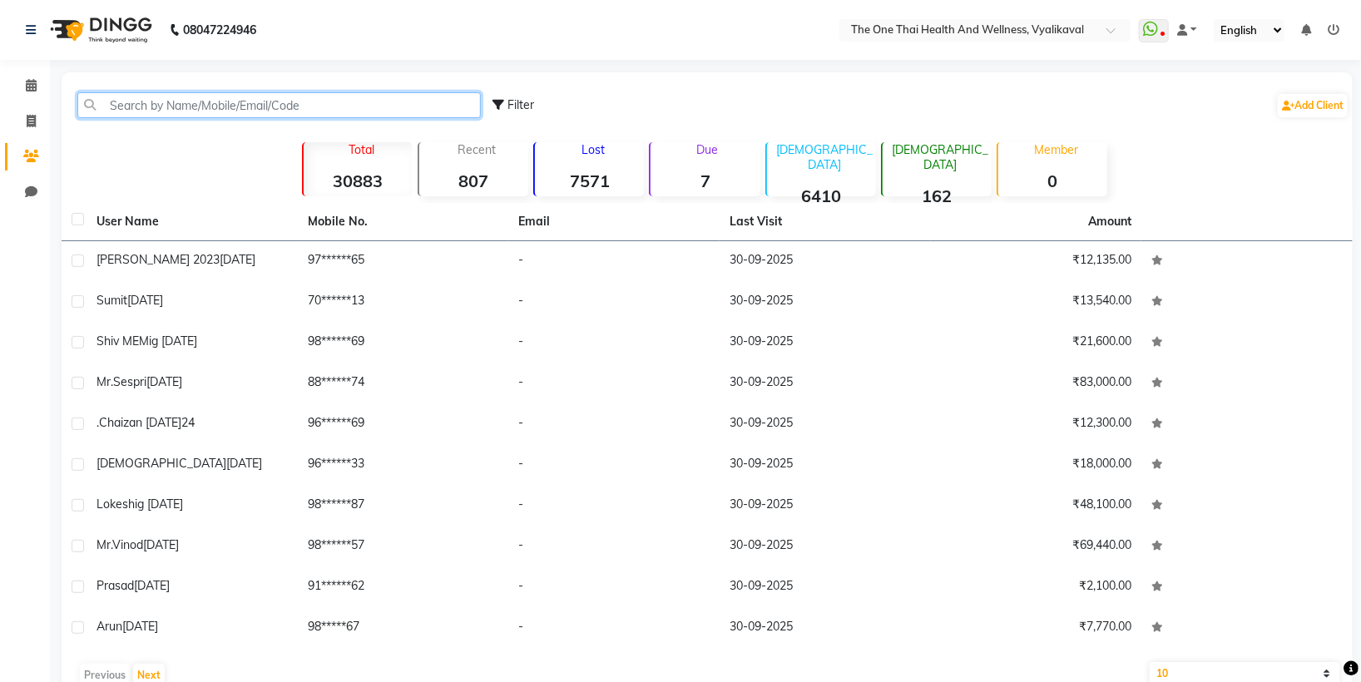
click at [114, 106] on input "text" at bounding box center [278, 105] width 403 height 26
click at [27, 121] on icon at bounding box center [31, 121] width 9 height 12
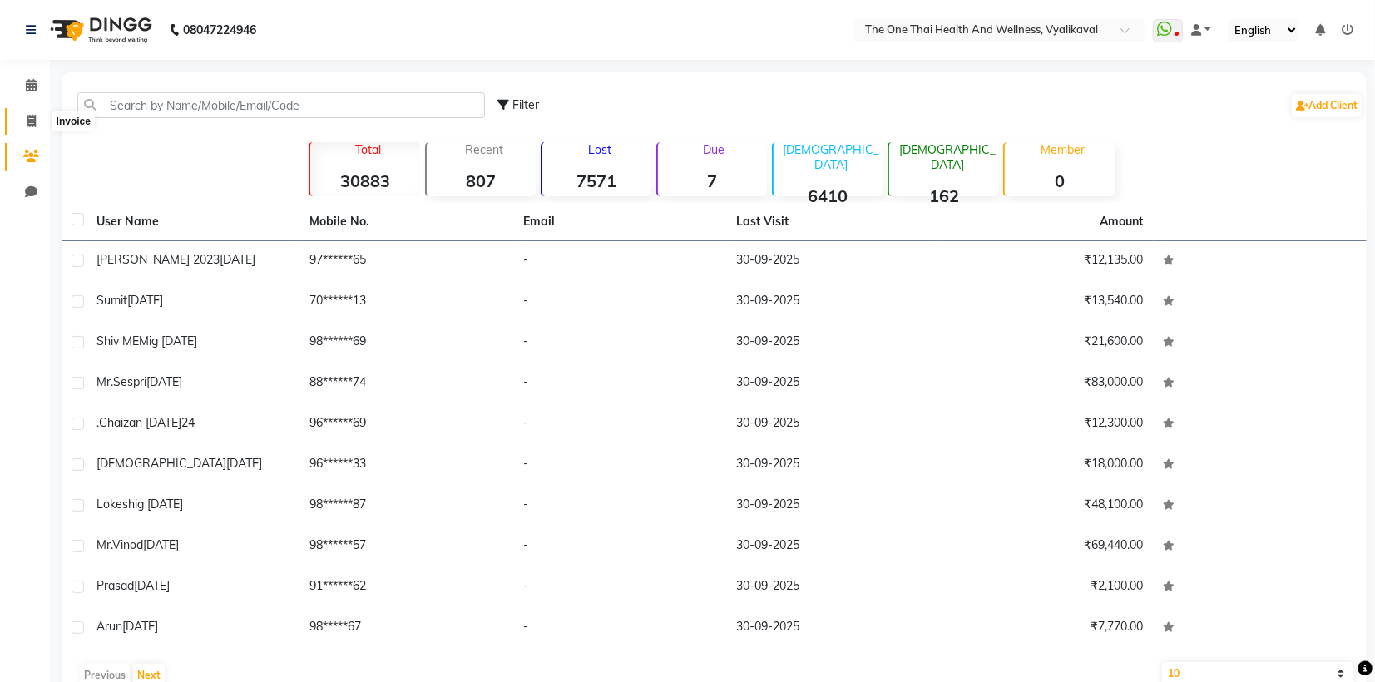
select select "5972"
select select "service"
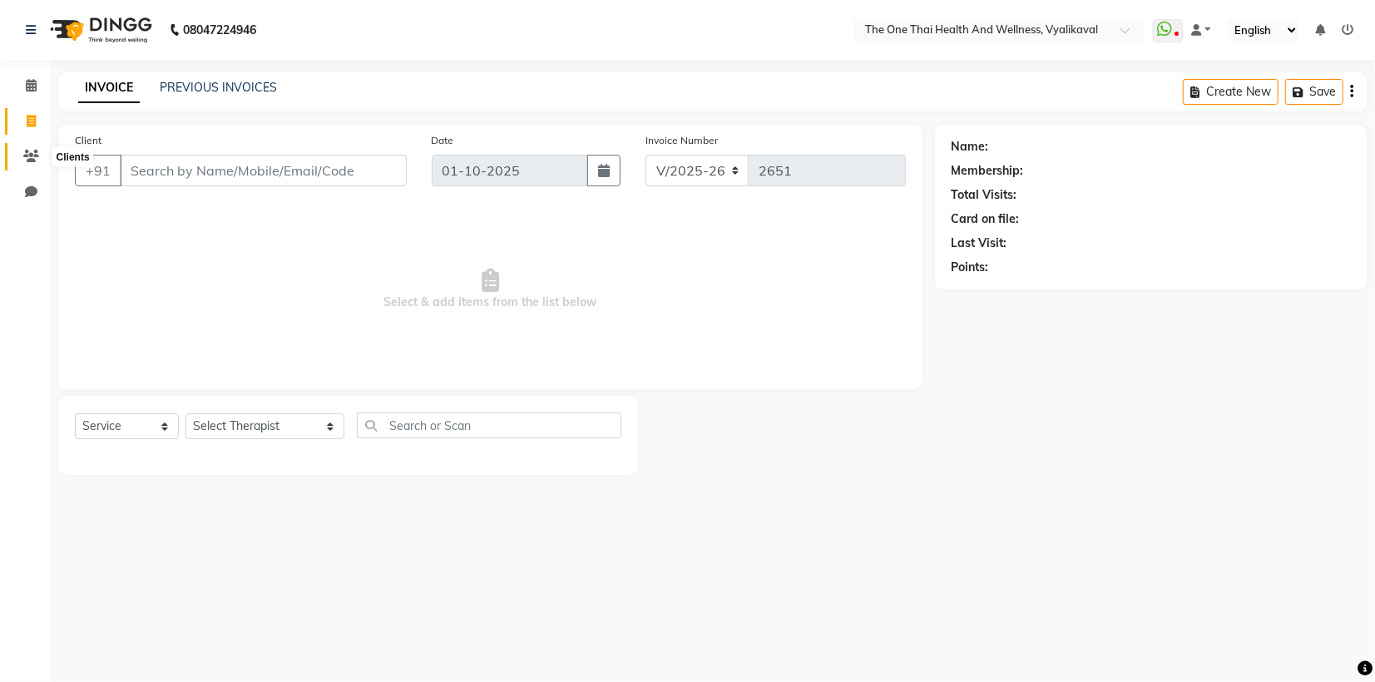
click at [25, 149] on span at bounding box center [31, 156] width 29 height 19
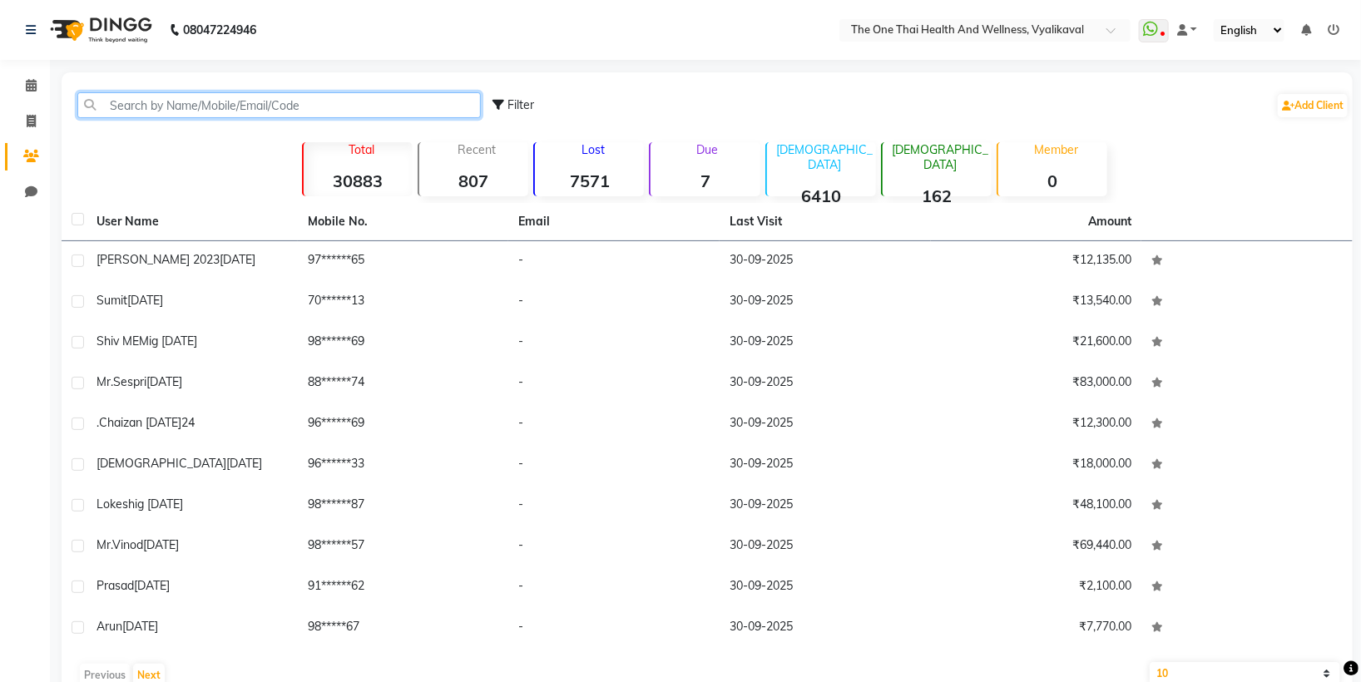
click at [133, 96] on input "text" at bounding box center [278, 105] width 403 height 26
click at [162, 85] on div "Filter Add Client" at bounding box center [707, 105] width 1284 height 52
click at [133, 96] on input "text" at bounding box center [278, 105] width 403 height 26
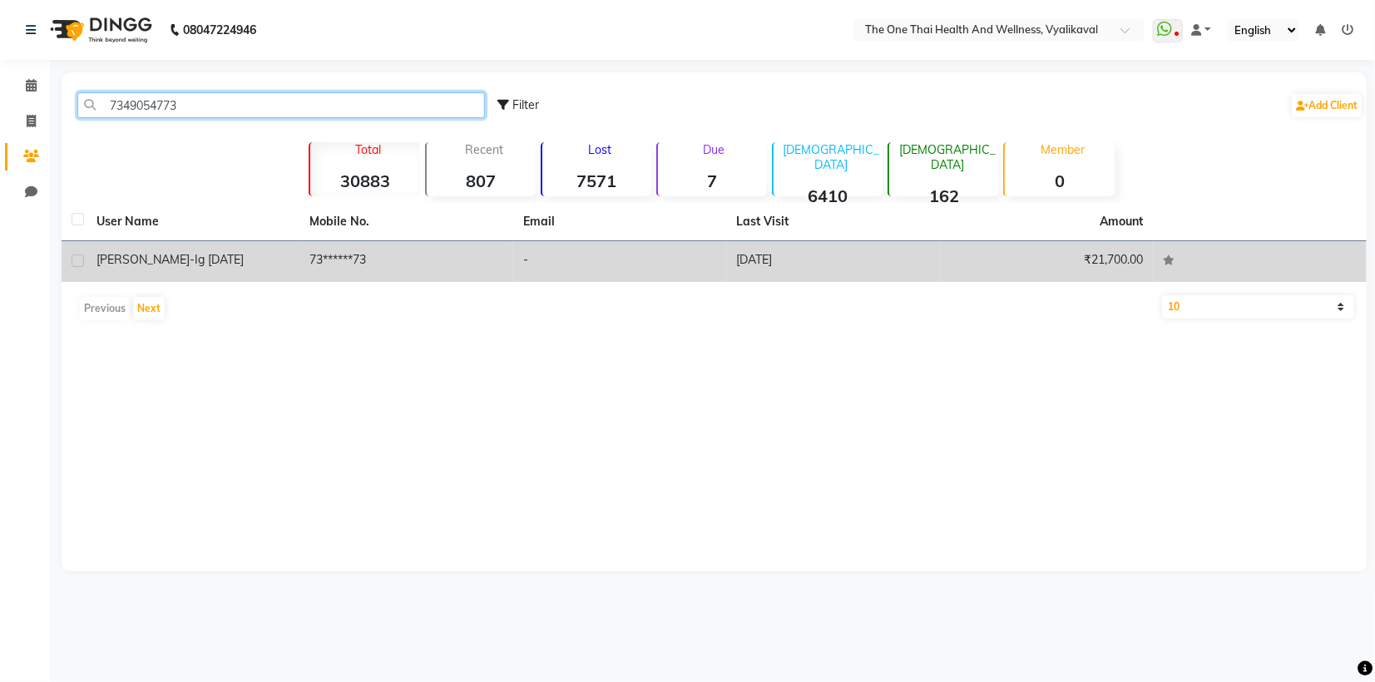
type input "7349054773"
click at [74, 260] on label at bounding box center [78, 261] width 12 height 12
click at [74, 260] on input "checkbox" at bounding box center [77, 261] width 11 height 11
checkbox input "true"
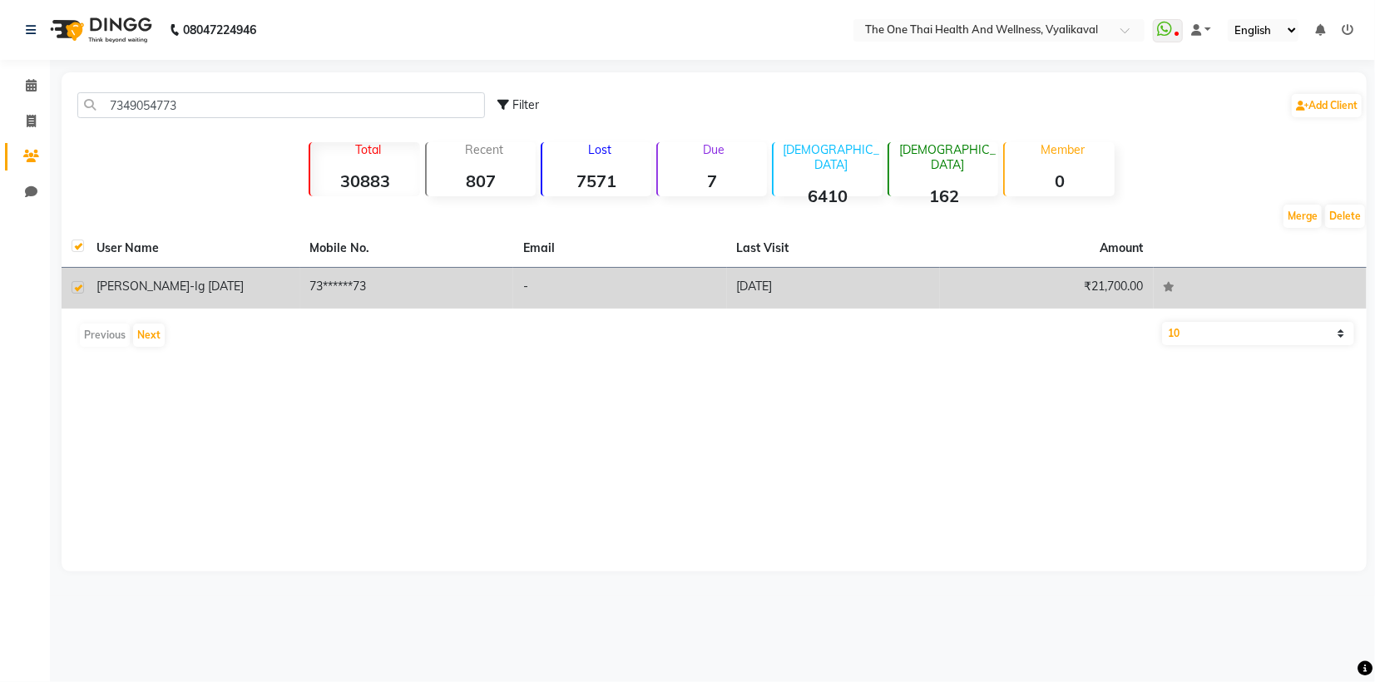
click at [215, 279] on span "ig [DATE]" at bounding box center [219, 286] width 49 height 15
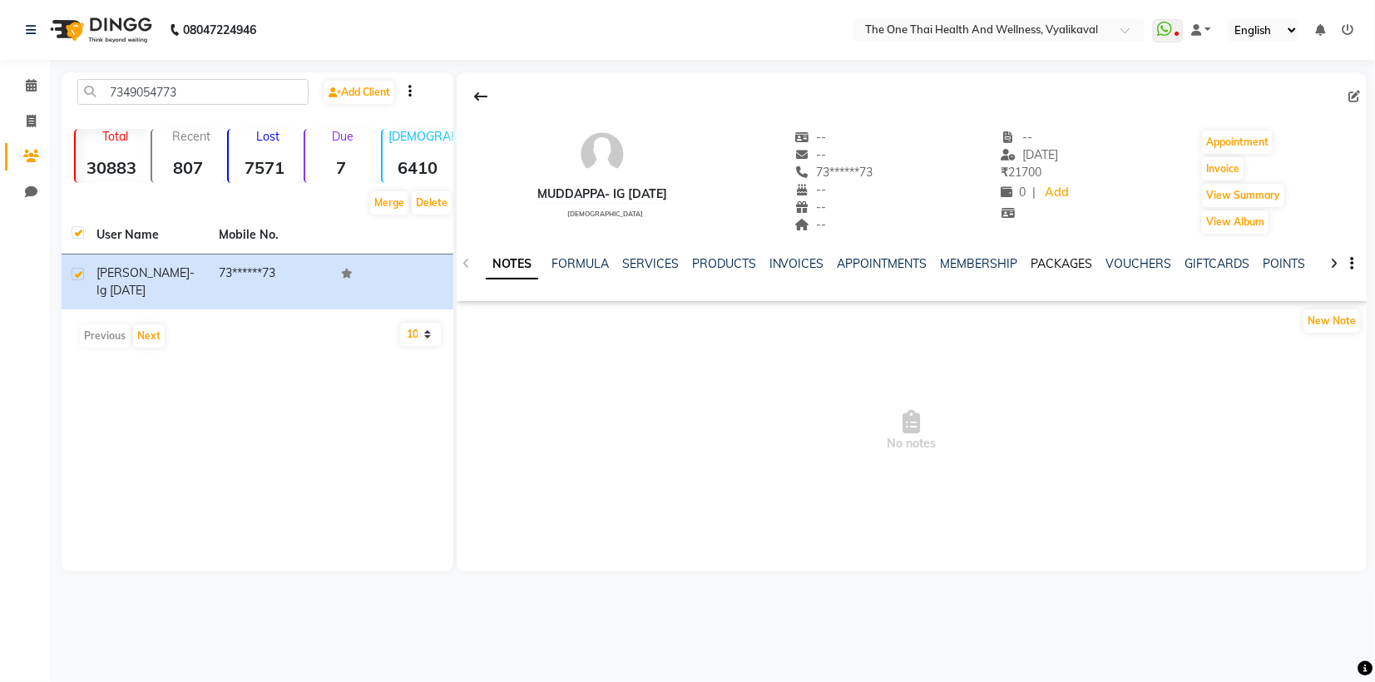
click at [1061, 263] on link "PACKAGES" at bounding box center [1062, 263] width 62 height 15
click at [691, 265] on link "INVOICES" at bounding box center [702, 263] width 55 height 15
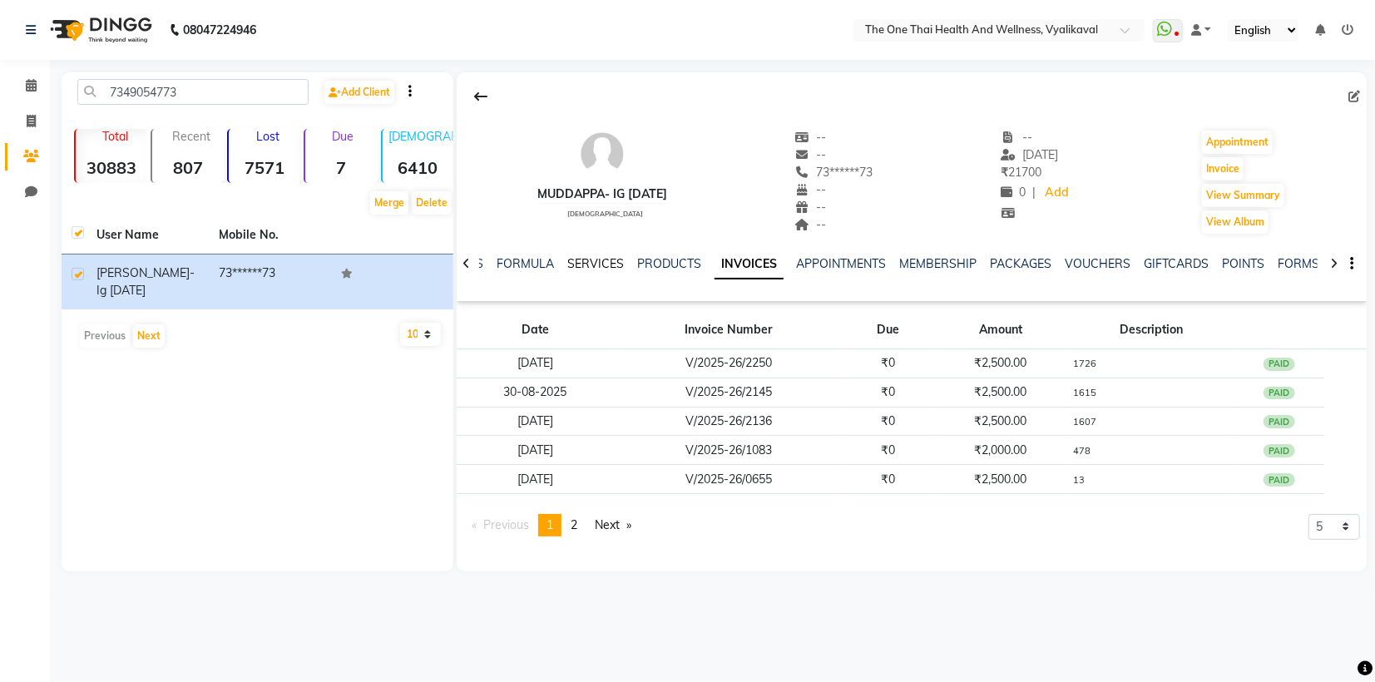
click at [569, 260] on link "SERVICES" at bounding box center [595, 263] width 57 height 15
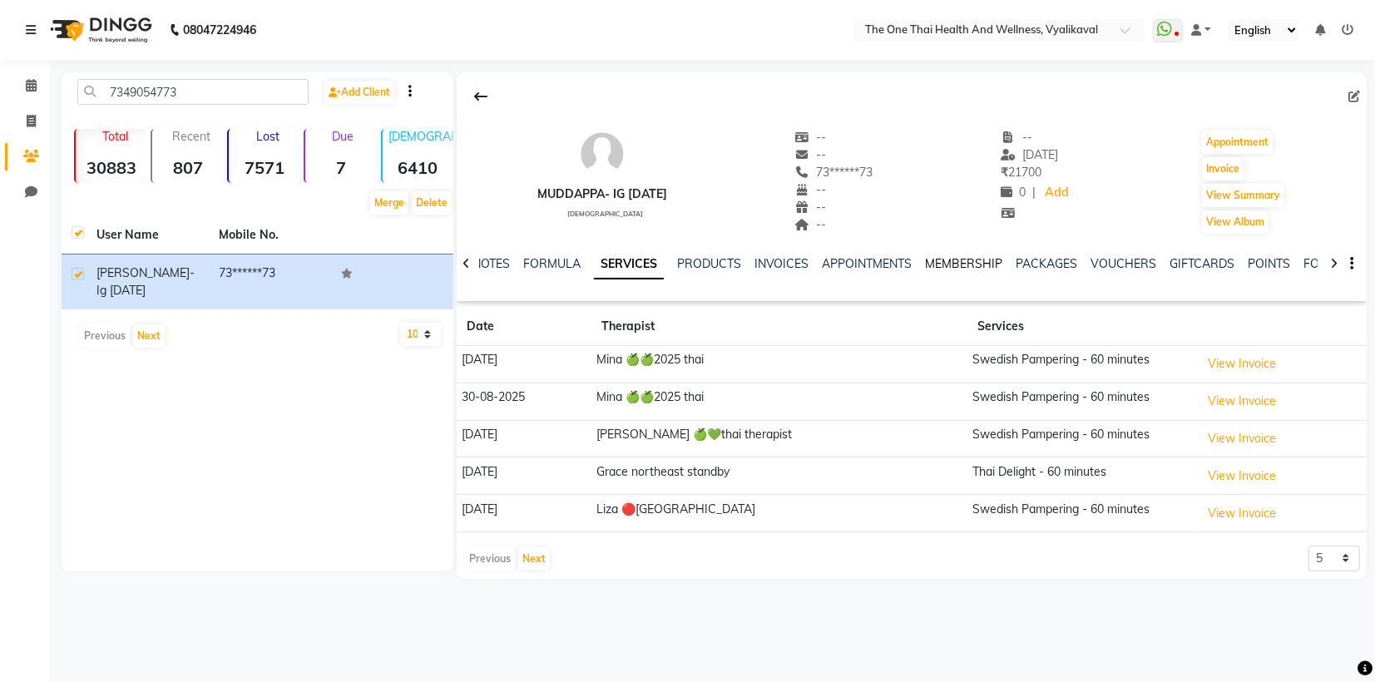
click at [962, 259] on link "MEMBERSHIP" at bounding box center [964, 263] width 77 height 15
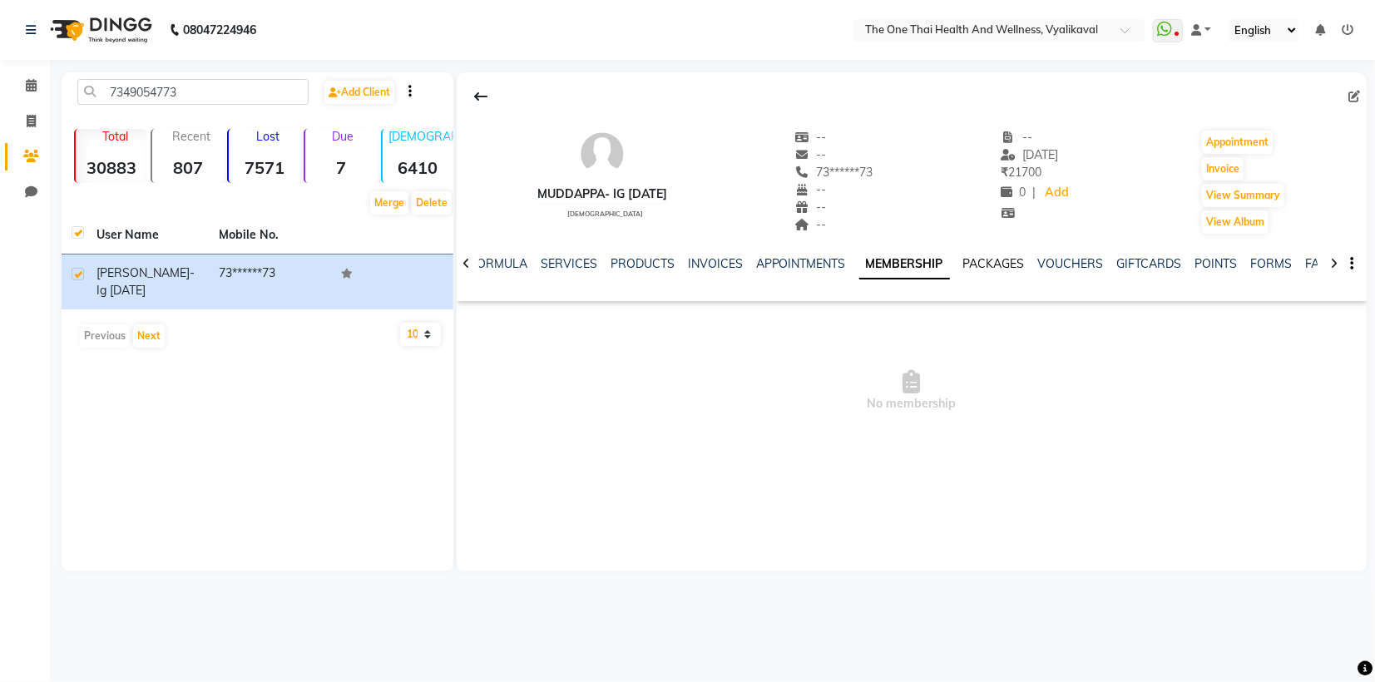
click at [992, 263] on link "PACKAGES" at bounding box center [994, 263] width 62 height 15
click at [679, 265] on link "INVOICES" at bounding box center [702, 263] width 55 height 15
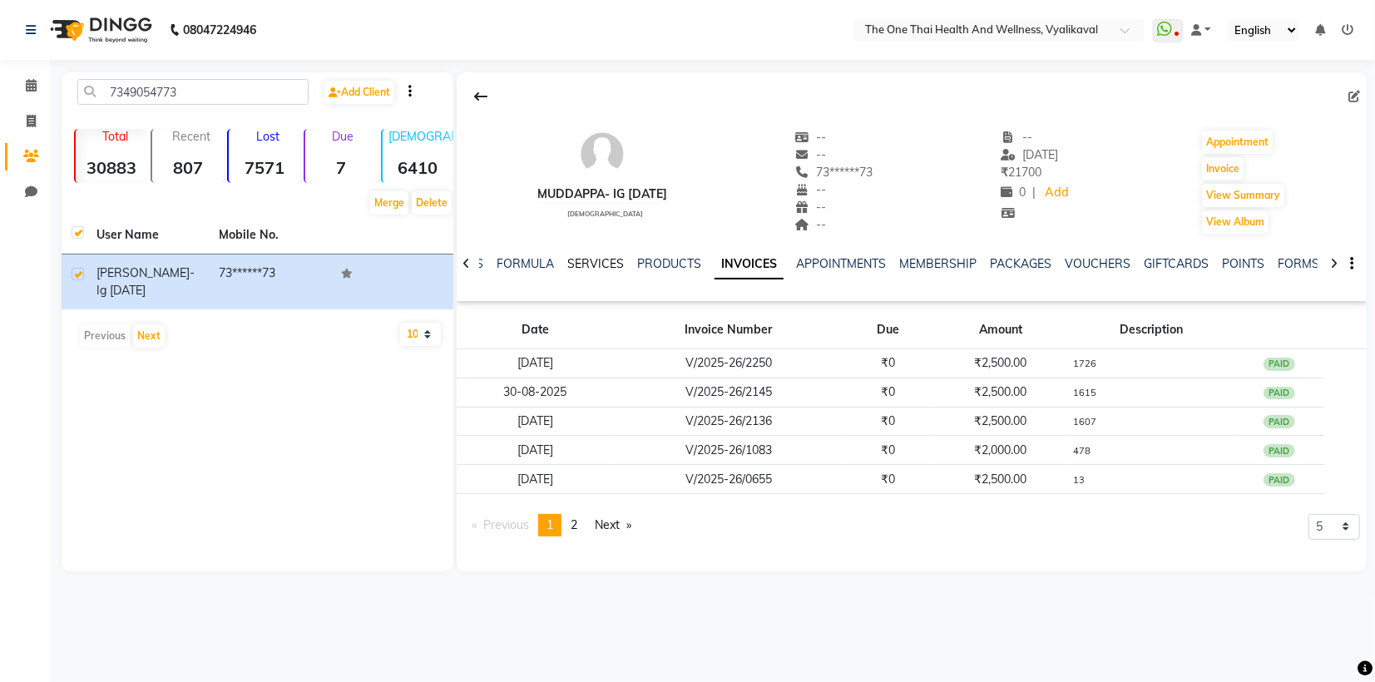
click at [574, 260] on link "SERVICES" at bounding box center [595, 263] width 57 height 15
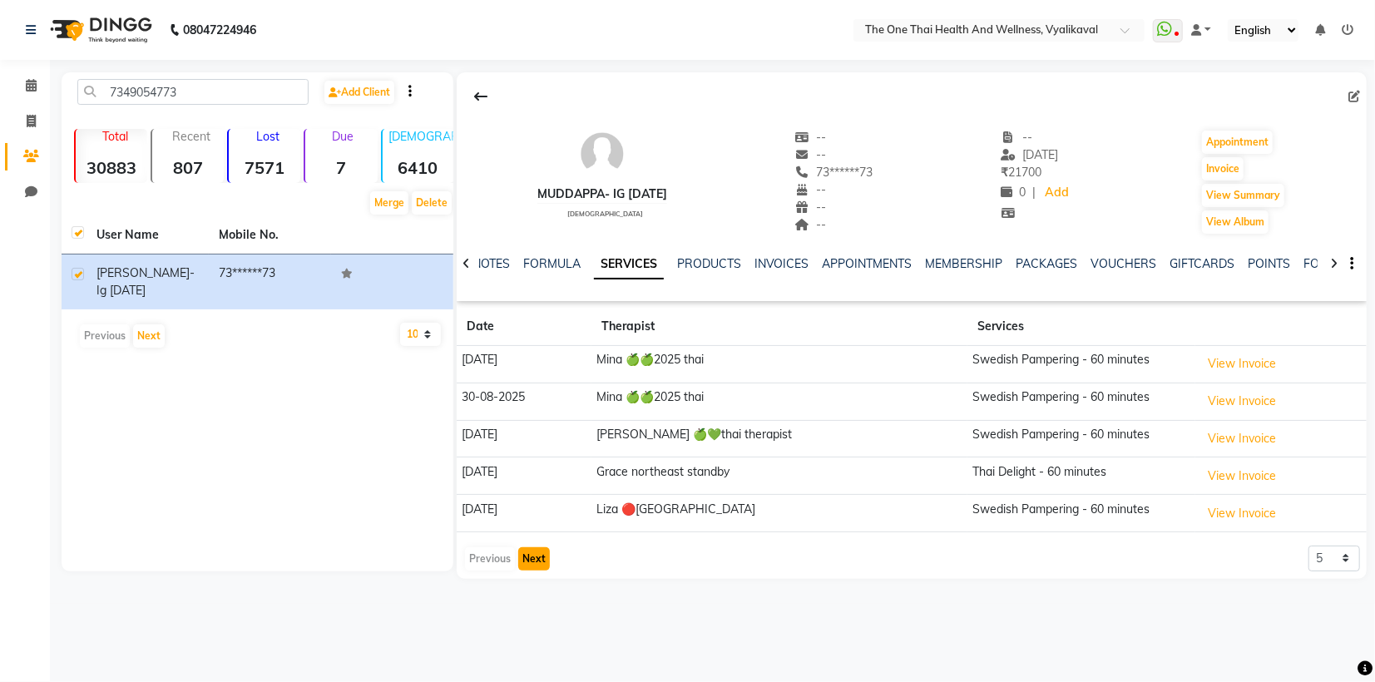
click at [526, 556] on button "Next" at bounding box center [534, 558] width 32 height 23
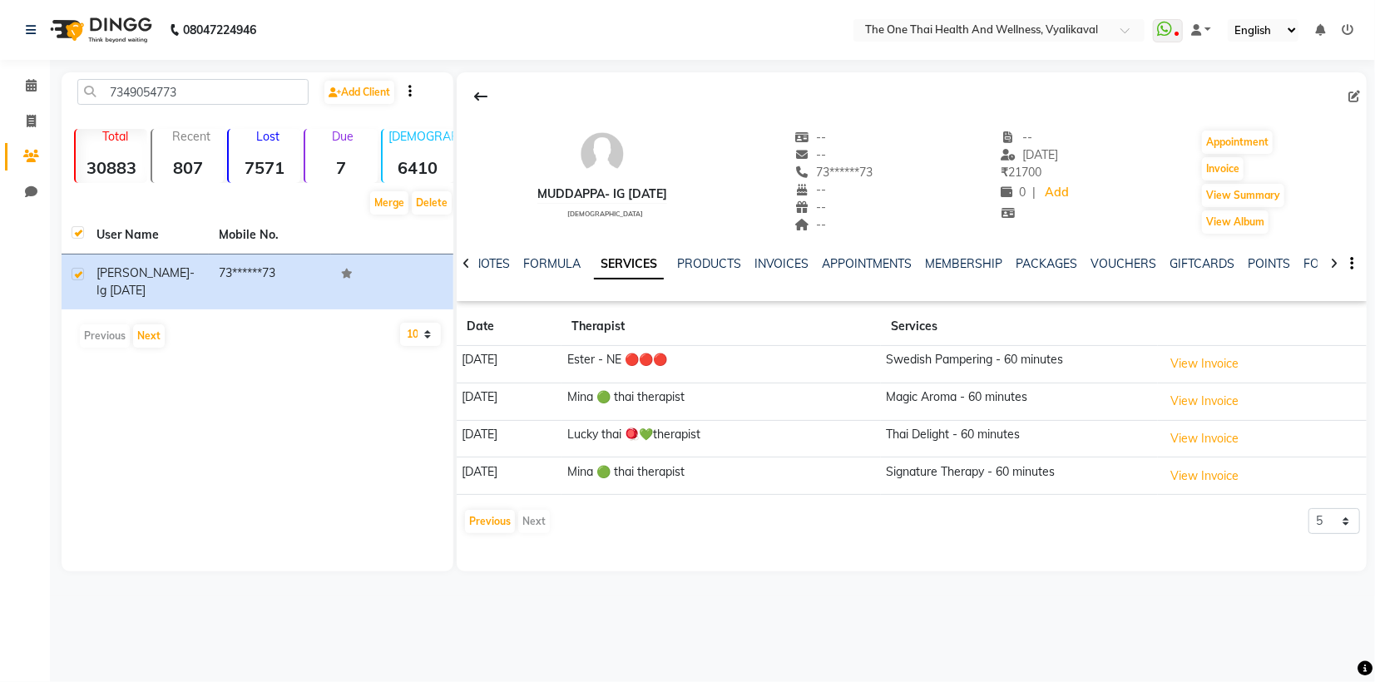
click at [186, 105] on div "7349054773 Add Client" at bounding box center [257, 98] width 385 height 39
drag, startPoint x: 186, startPoint y: 105, endPoint x: 194, endPoint y: 91, distance: 16.0
click at [194, 91] on div "7349054773 Add Client" at bounding box center [257, 98] width 385 height 39
click at [194, 91] on input "7349054773" at bounding box center [192, 92] width 231 height 26
type input "7"
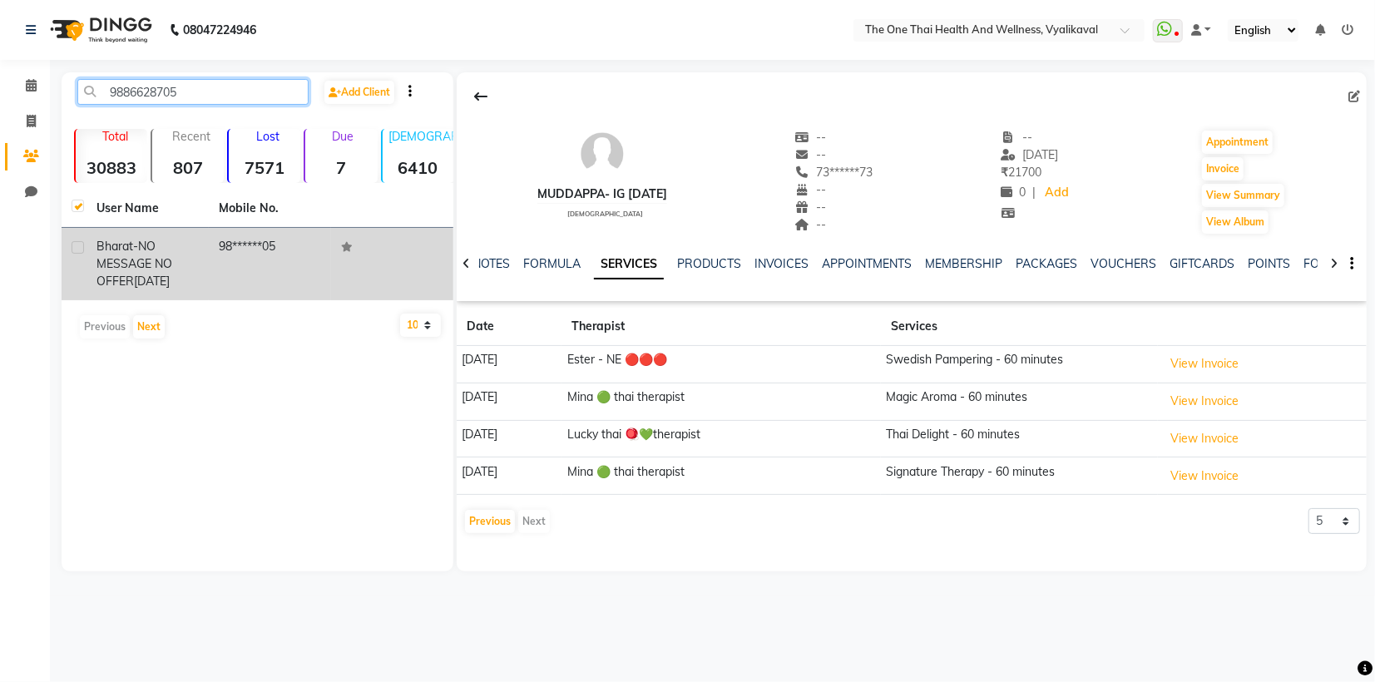
type input "9886628705"
click at [75, 247] on label at bounding box center [78, 247] width 12 height 12
click at [75, 247] on input "checkbox" at bounding box center [77, 248] width 11 height 11
checkbox input "true"
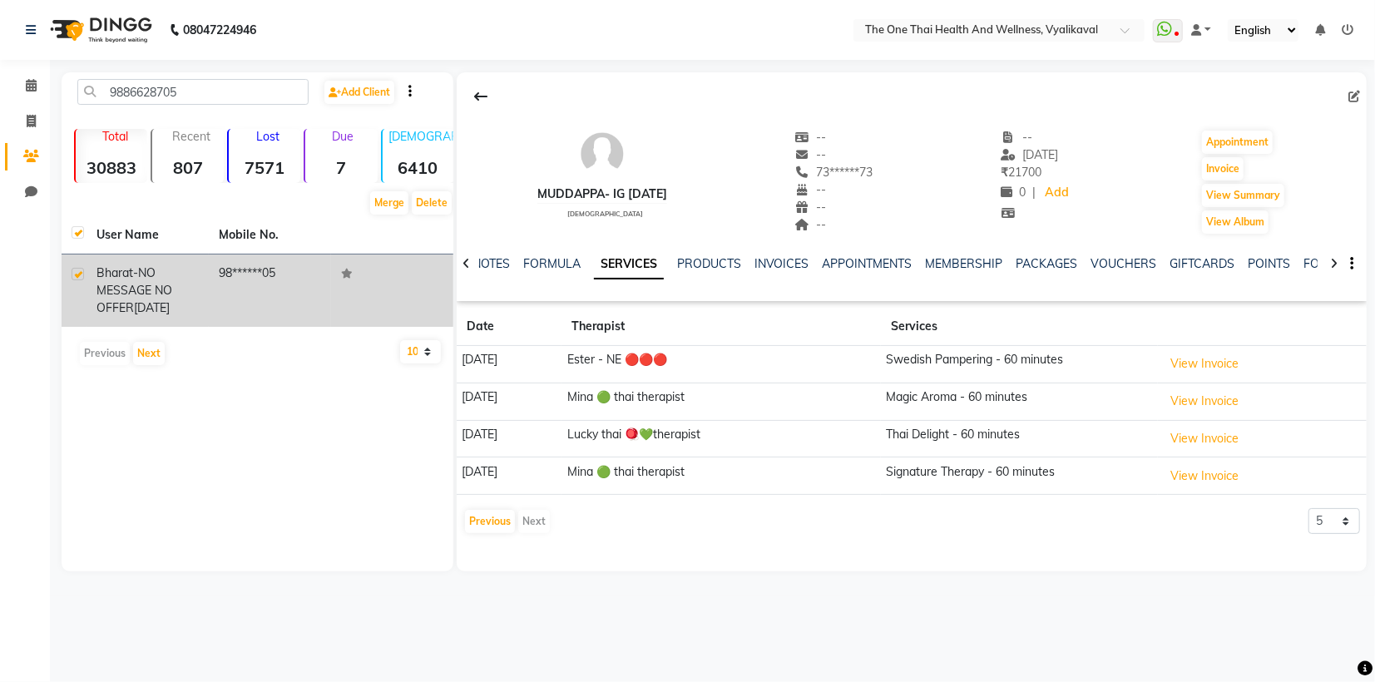
click at [148, 289] on span "bharat-NO MESSAGE NO OFFER" at bounding box center [134, 290] width 76 height 50
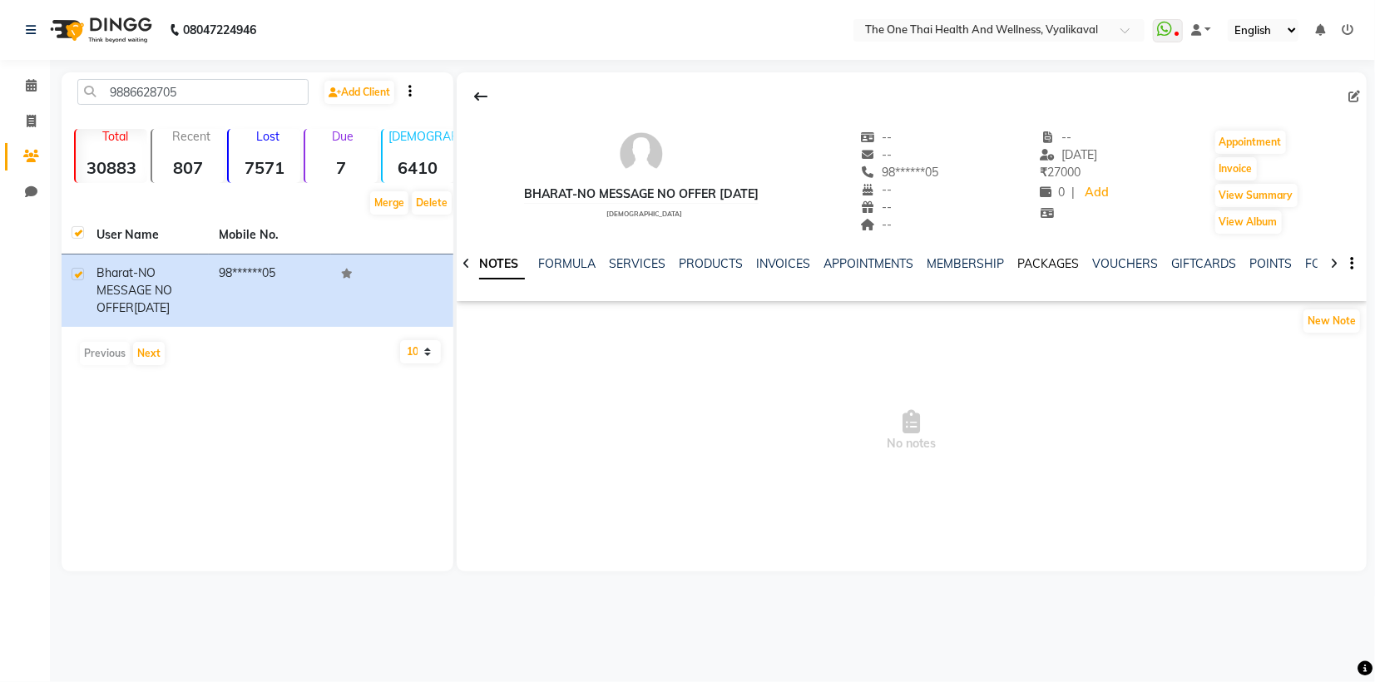
click at [1039, 263] on link "PACKAGES" at bounding box center [1049, 263] width 62 height 15
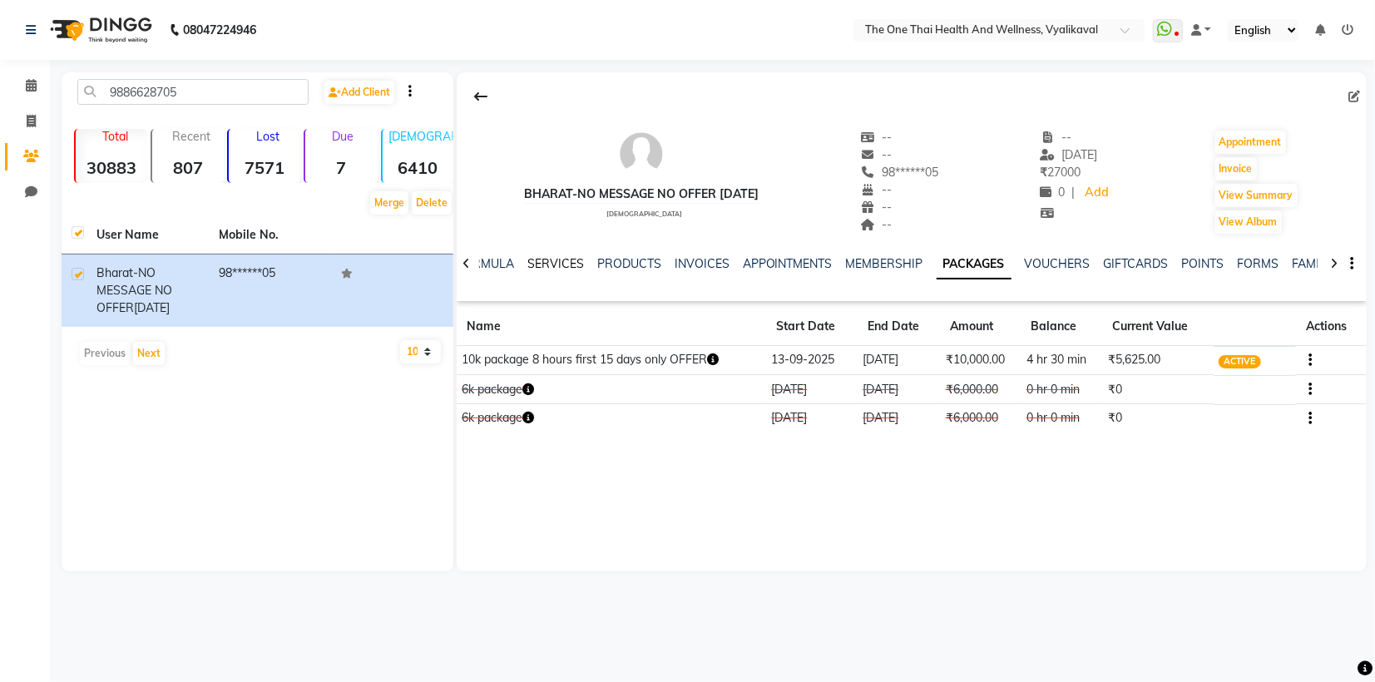
click at [551, 265] on link "SERVICES" at bounding box center [555, 263] width 57 height 15
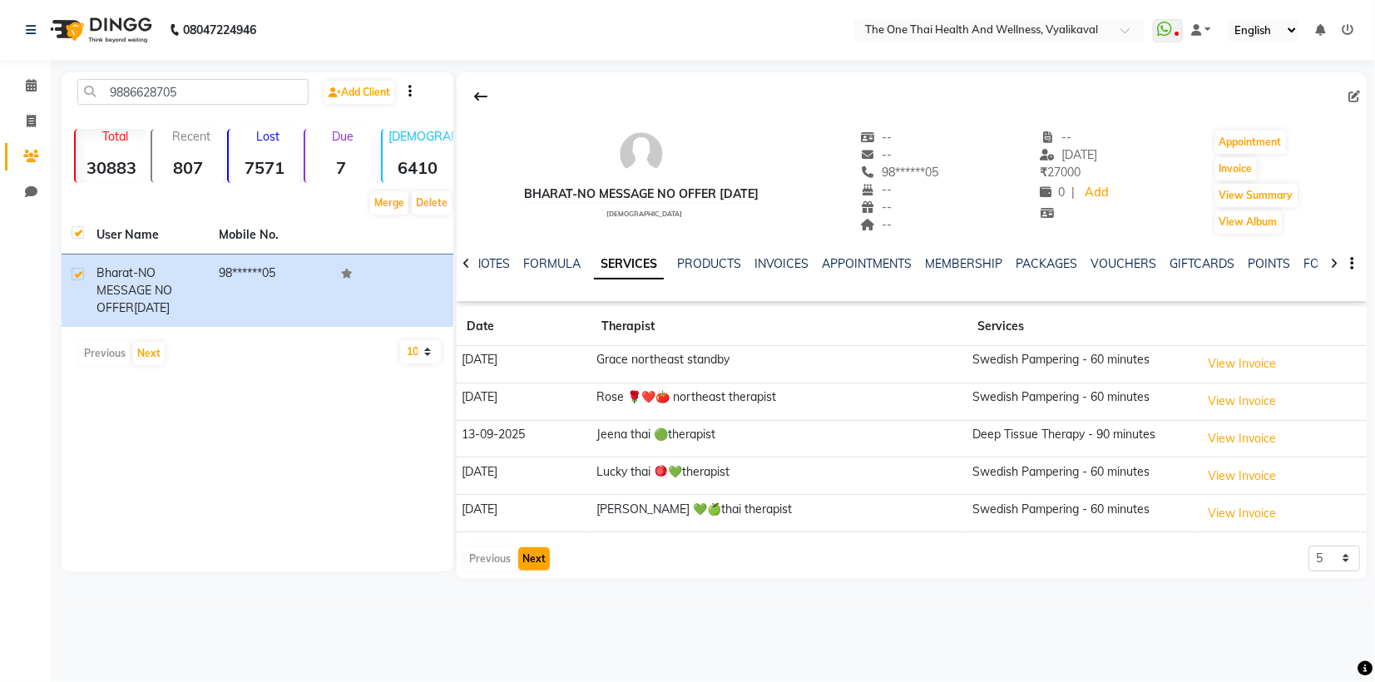
click at [527, 550] on button "Next" at bounding box center [534, 558] width 32 height 23
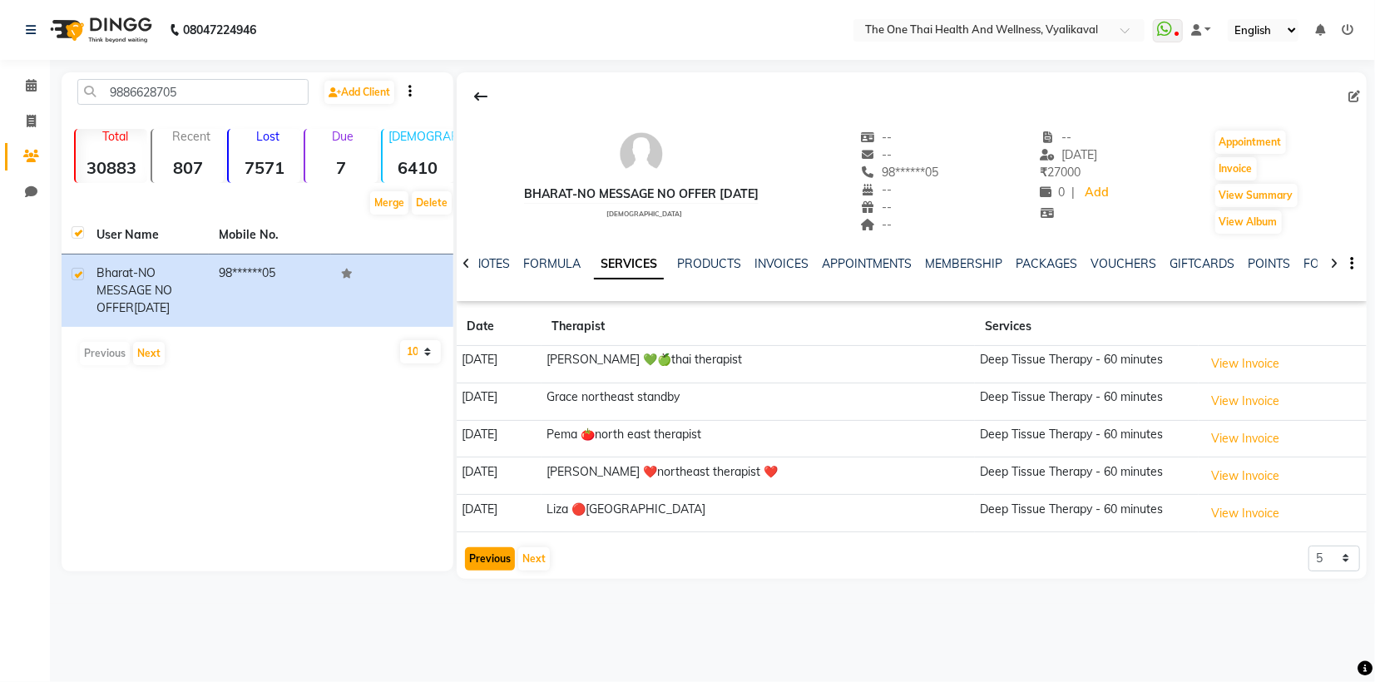
click at [482, 559] on button "Previous" at bounding box center [490, 558] width 50 height 23
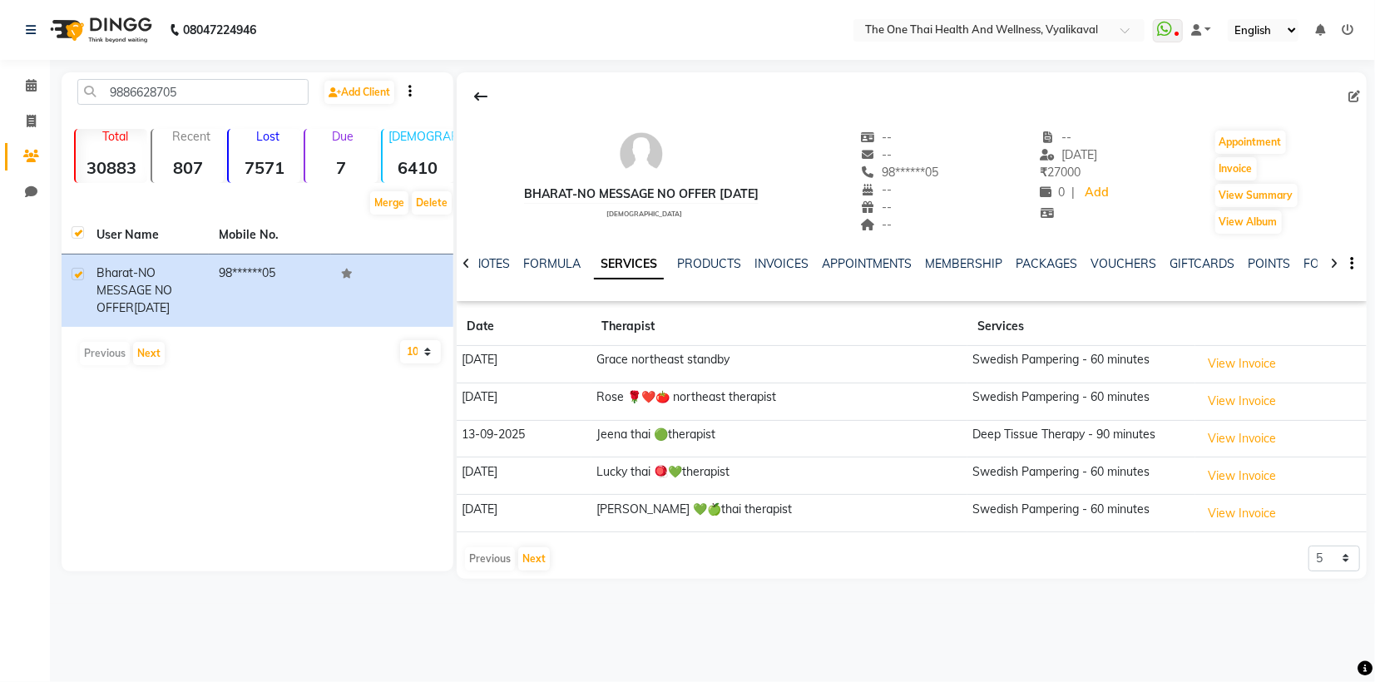
click at [482, 559] on div "Previous Next" at bounding box center [507, 559] width 88 height 27
click at [530, 556] on button "Next" at bounding box center [534, 558] width 32 height 23
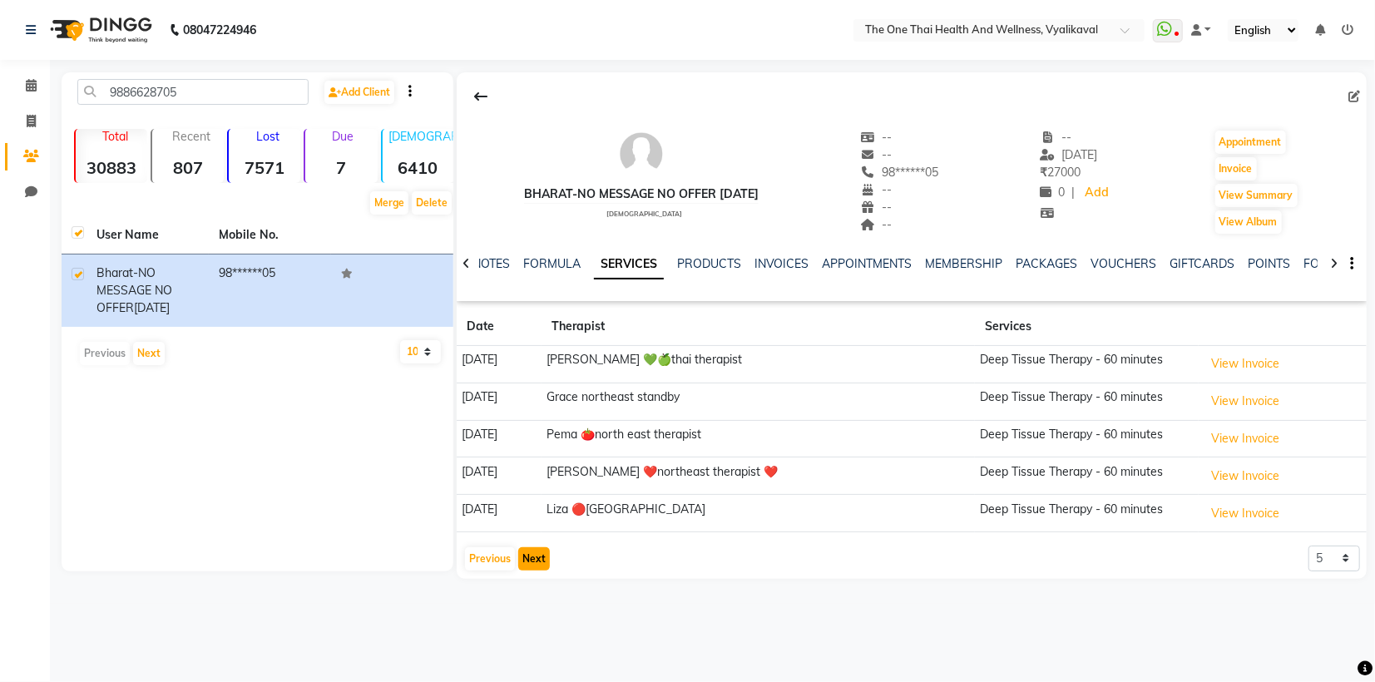
click at [530, 556] on button "Next" at bounding box center [534, 558] width 32 height 23
